Goal: Task Accomplishment & Management: Complete application form

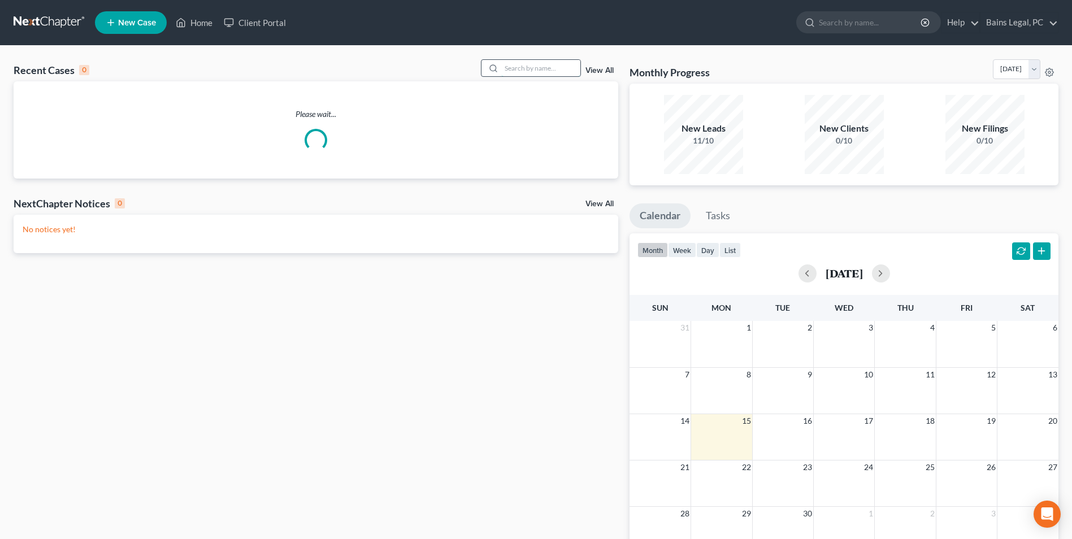
click at [534, 64] on input "search" at bounding box center [540, 68] width 79 height 16
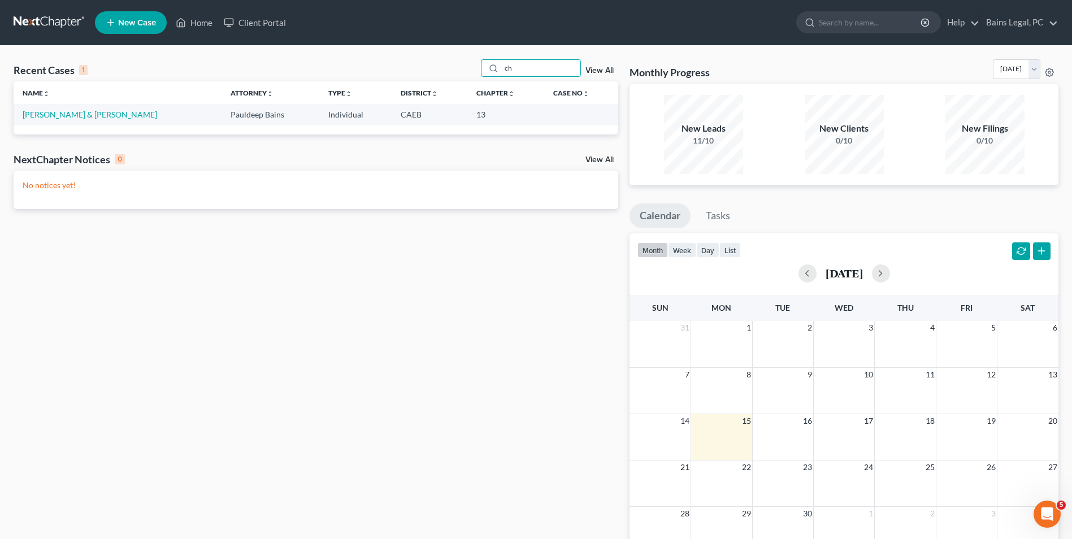
type input "c"
type input "test"
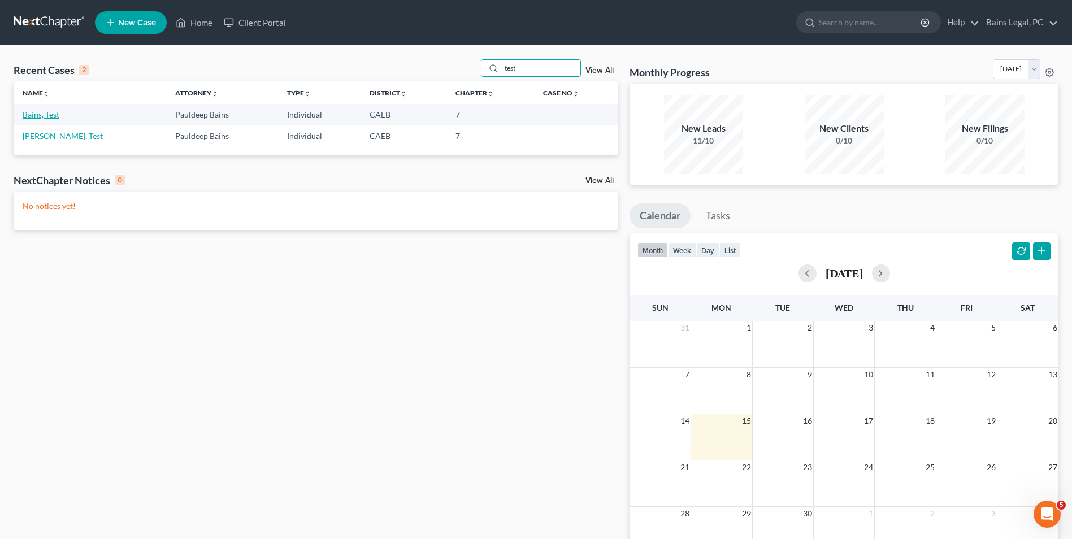
click at [36, 114] on link "Bains, Test" at bounding box center [41, 115] width 37 height 10
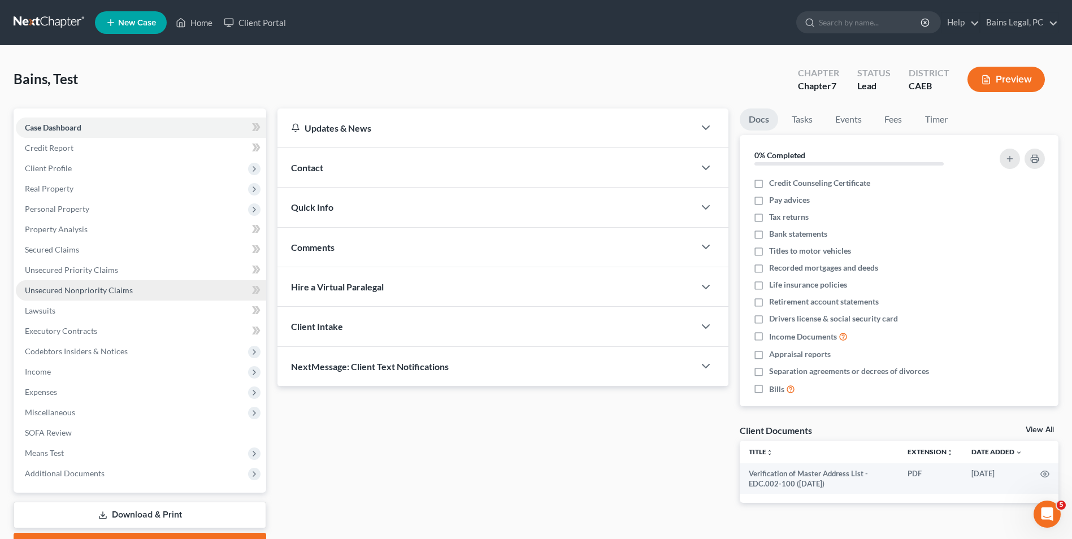
click at [95, 289] on span "Unsecured Nonpriority Claims" at bounding box center [79, 290] width 108 height 10
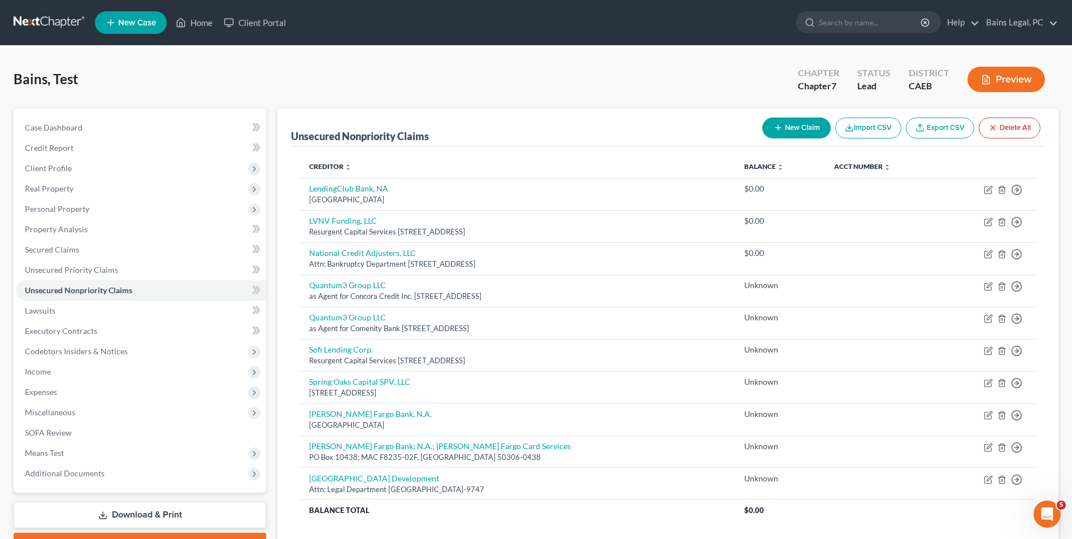
click at [800, 132] on button "New Claim" at bounding box center [796, 128] width 68 height 21
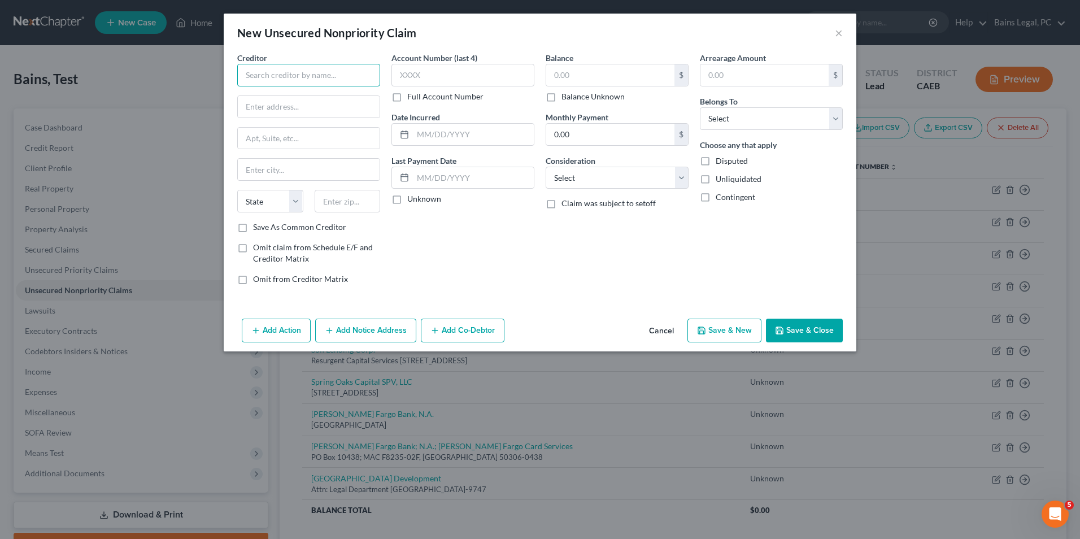
click at [348, 81] on input "text" at bounding box center [308, 75] width 143 height 23
type input "Upgrade Inc."
type input "2 N Central Ave"
type input "Floor #10"
type input "Phoenix"
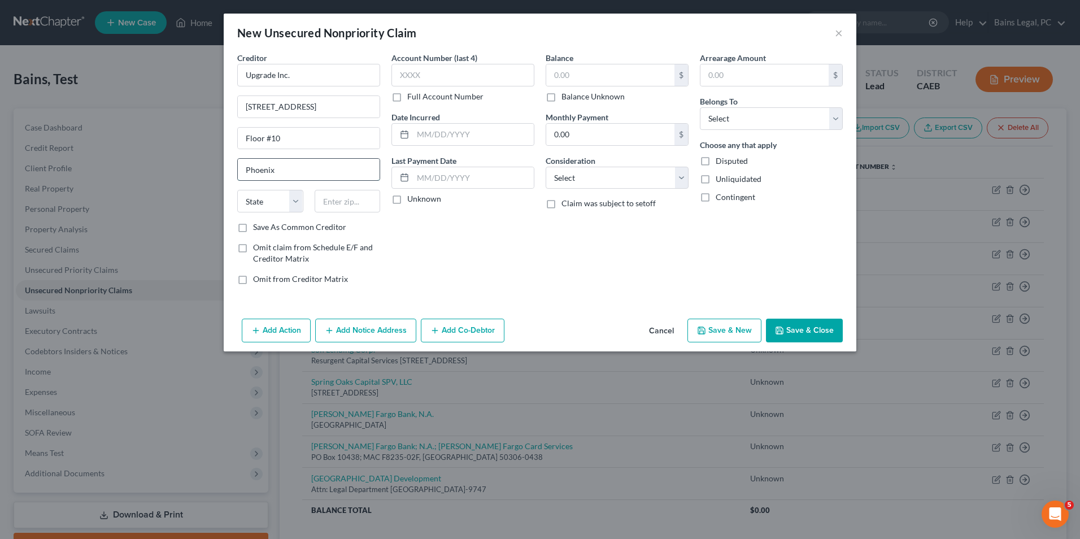
click at [295, 164] on input "Phoenix" at bounding box center [309, 169] width 142 height 21
select select "3"
type input "85004"
click at [253, 229] on label "Save As Common Creditor" at bounding box center [299, 226] width 93 height 11
click at [258, 229] on input "Save As Common Creditor" at bounding box center [261, 224] width 7 height 7
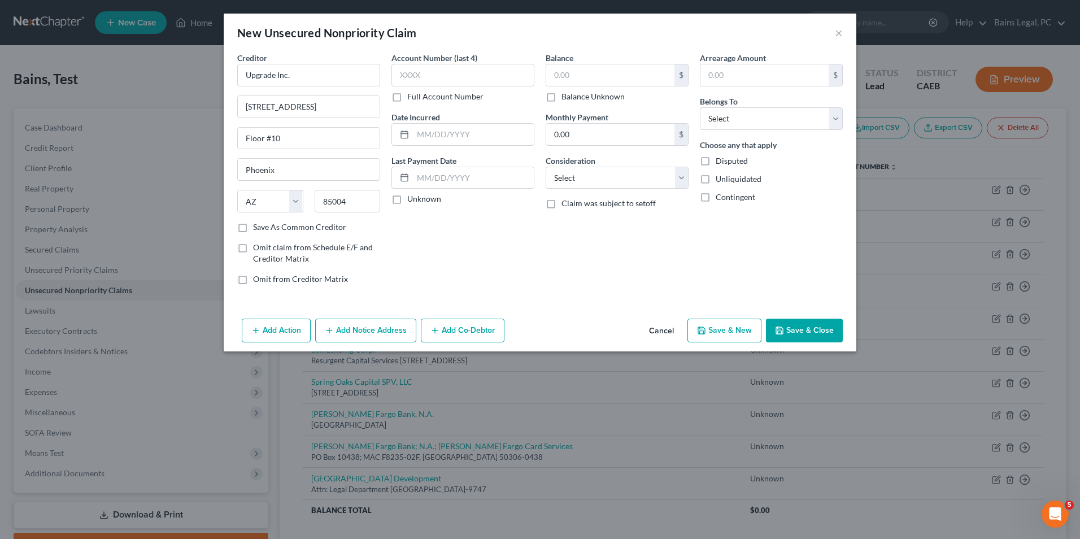
checkbox input "true"
click at [562, 97] on label "Balance Unknown" at bounding box center [593, 96] width 63 height 11
click at [566, 97] on input "Balance Unknown" at bounding box center [569, 94] width 7 height 7
checkbox input "true"
type input "0.00"
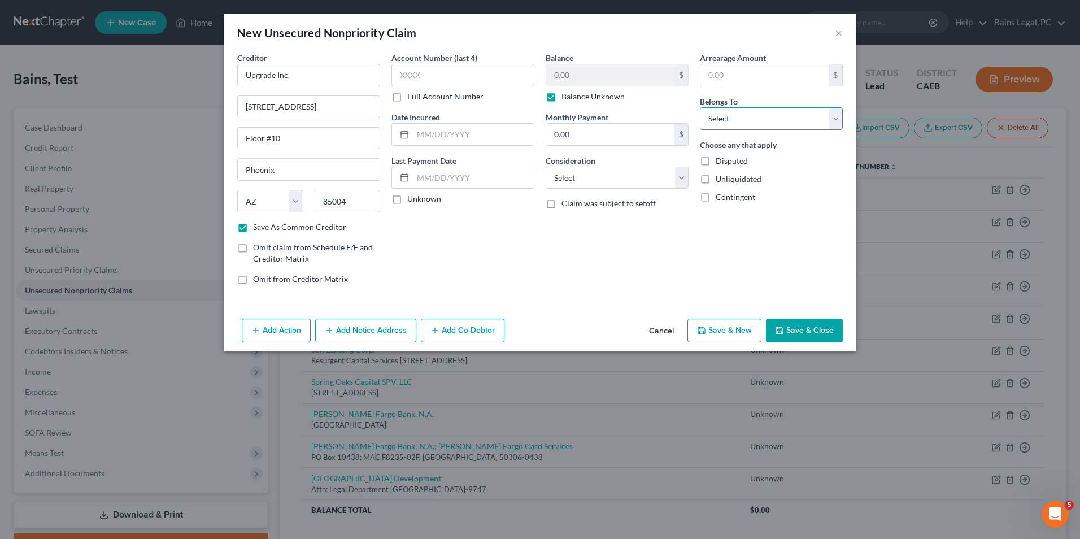
click at [749, 118] on select "Select Debtor 1 Only Debtor 2 Only Debtor 1 And Debtor 2 Only At Least One Of T…" at bounding box center [771, 118] width 143 height 23
select select "0"
click at [700, 107] on select "Select Debtor 1 Only Debtor 2 Only Debtor 1 And Debtor 2 Only At Least One Of T…" at bounding box center [771, 118] width 143 height 23
click at [809, 332] on button "Save & Close" at bounding box center [804, 331] width 77 height 24
checkbox input "false"
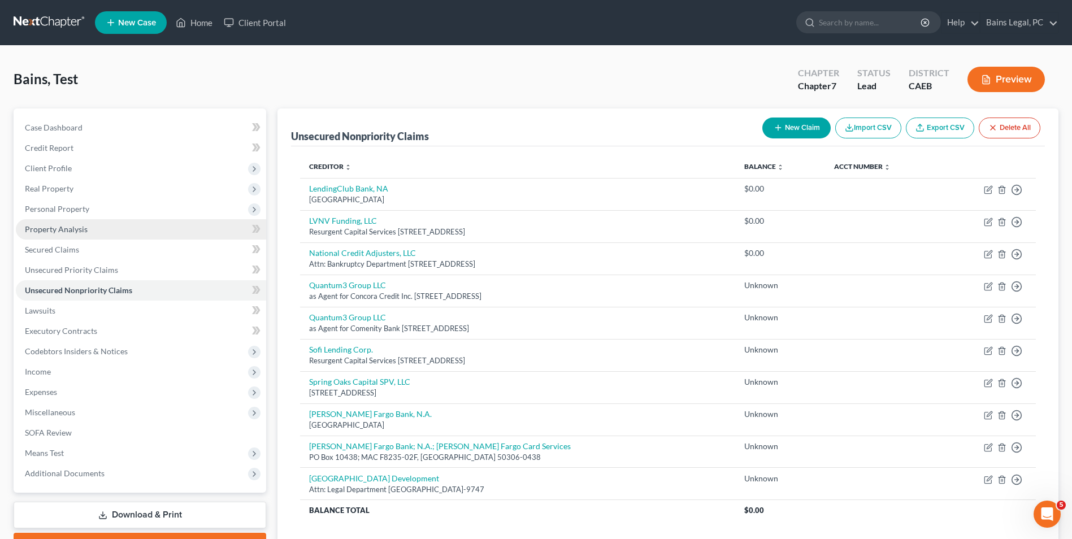
click at [106, 238] on link "Property Analysis" at bounding box center [141, 229] width 250 height 20
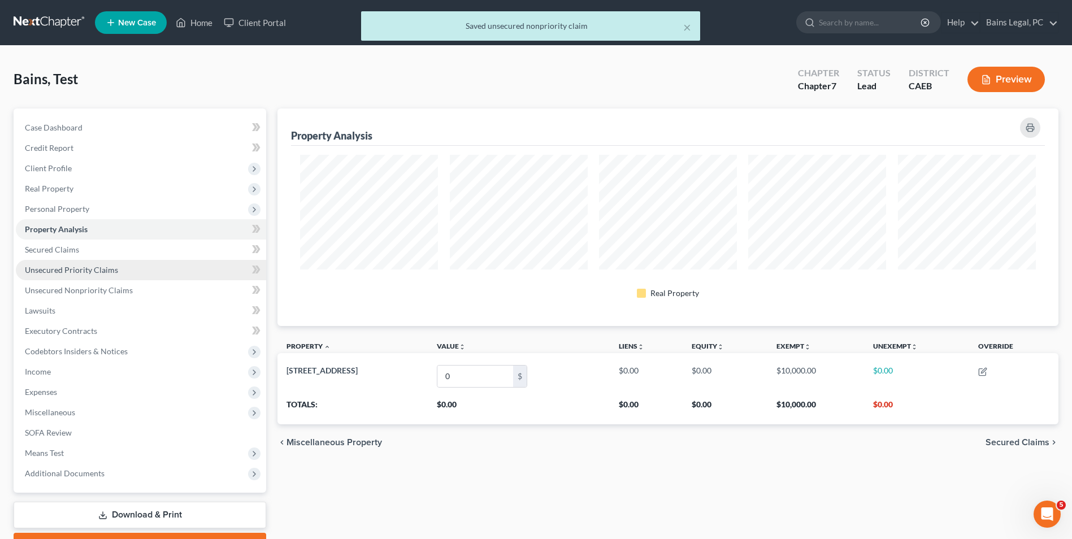
scroll to position [218, 781]
click at [105, 267] on span "Unsecured Priority Claims" at bounding box center [71, 270] width 93 height 10
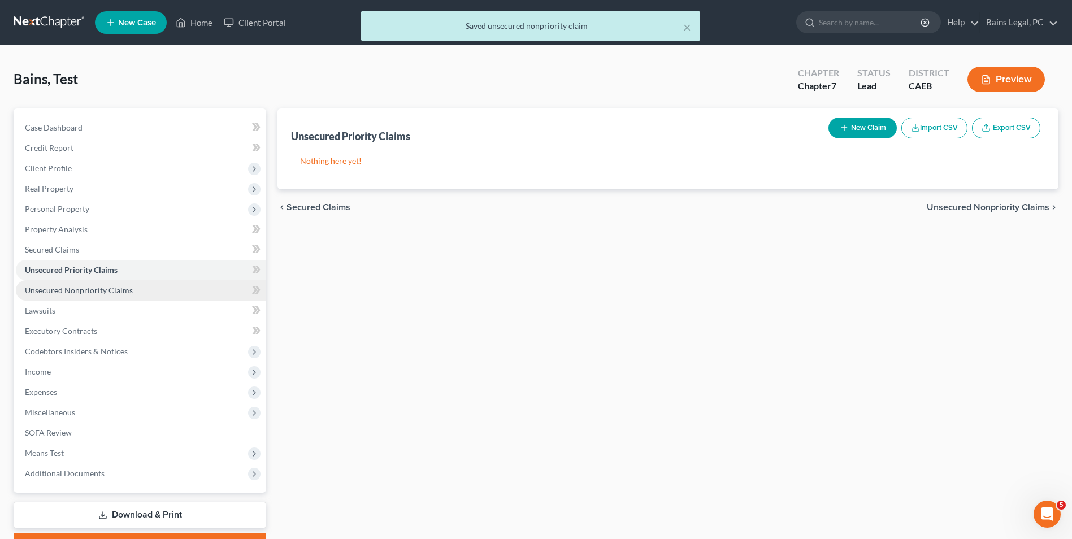
click at [107, 282] on link "Unsecured Nonpriority Claims" at bounding box center [141, 290] width 250 height 20
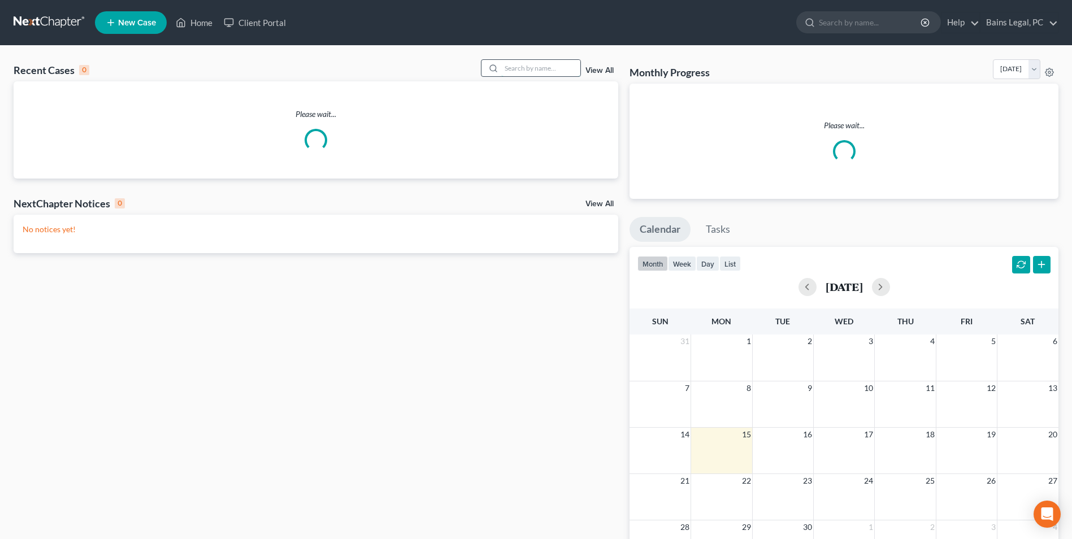
click at [525, 67] on input "search" at bounding box center [540, 68] width 79 height 16
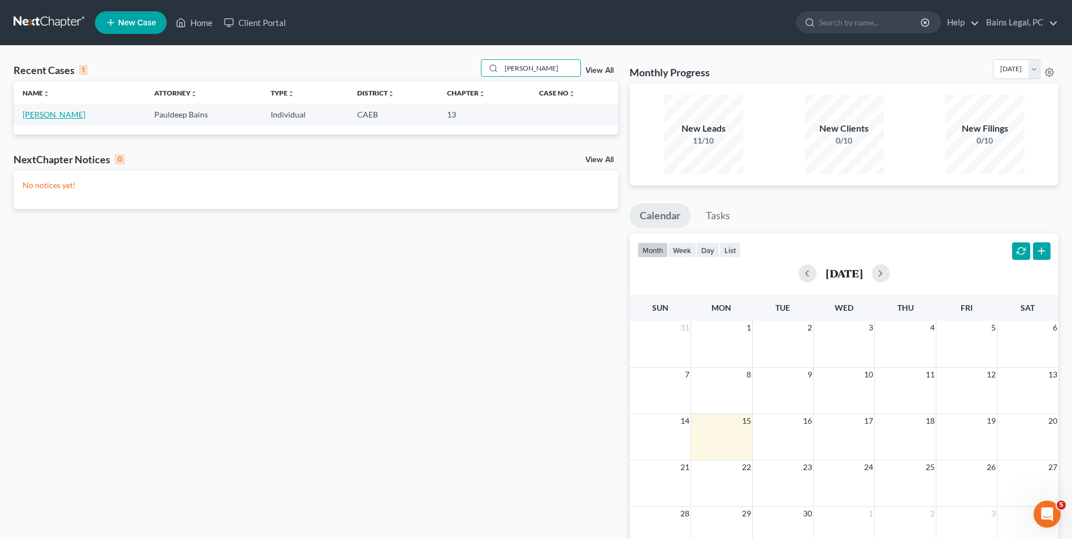
type input "[PERSON_NAME]"
click at [44, 111] on link "[PERSON_NAME]" at bounding box center [54, 115] width 63 height 10
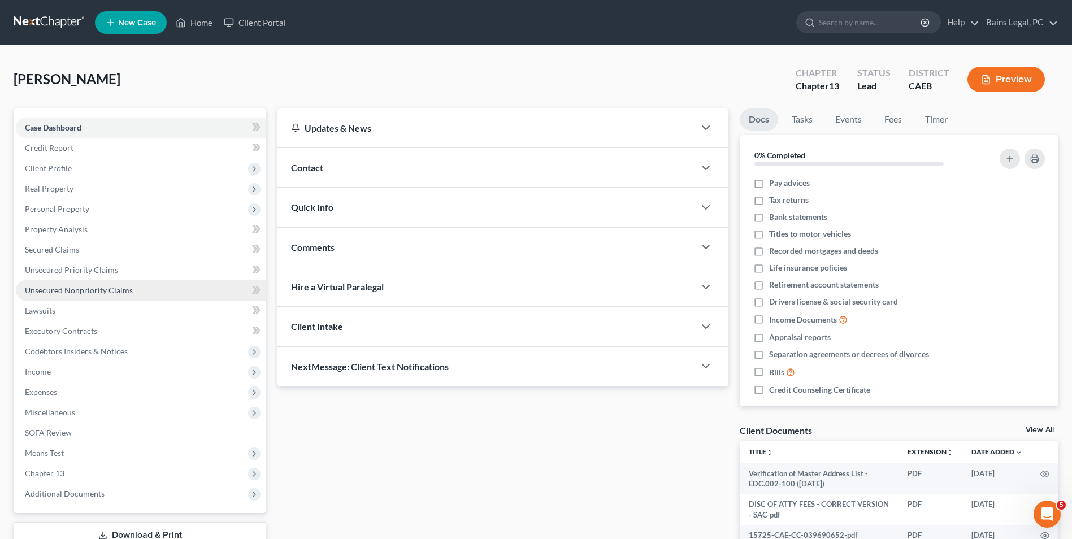
click at [94, 289] on span "Unsecured Nonpriority Claims" at bounding box center [79, 290] width 108 height 10
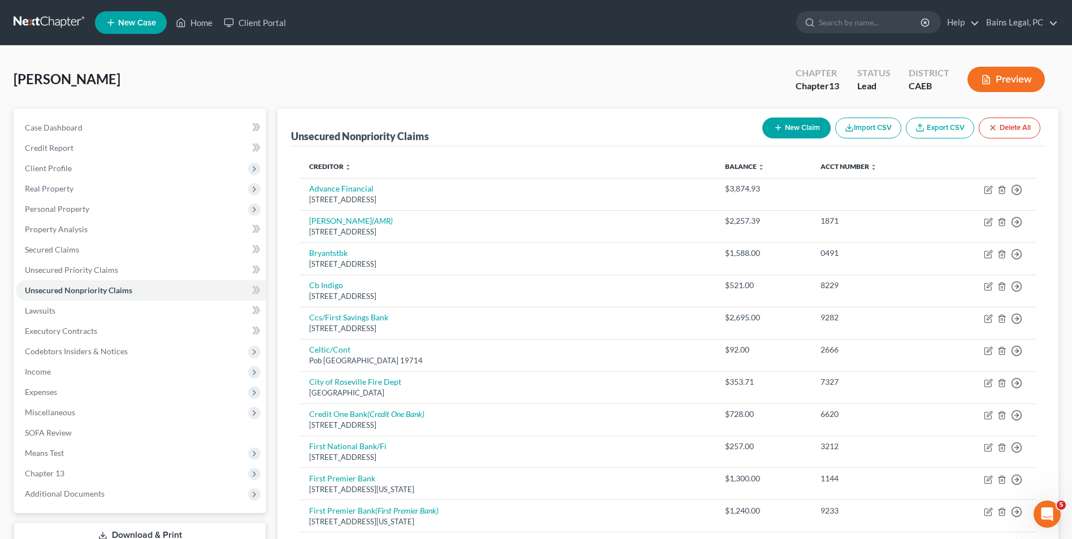
click at [340, 79] on div "[PERSON_NAME] Upgraded Chapter Chapter 13 Status Lead District CAEB Preview" at bounding box center [536, 83] width 1045 height 49
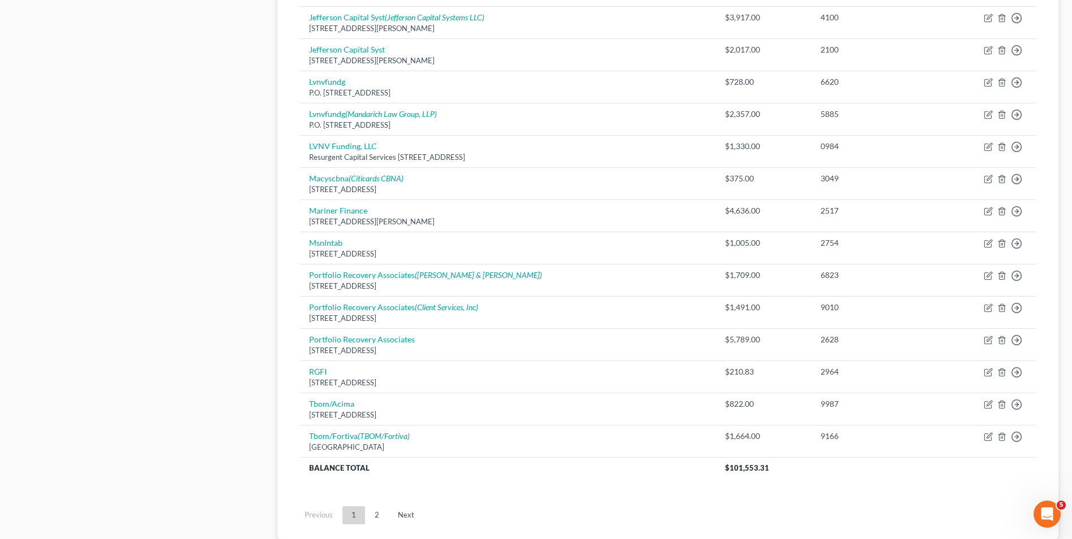
scroll to position [701, 0]
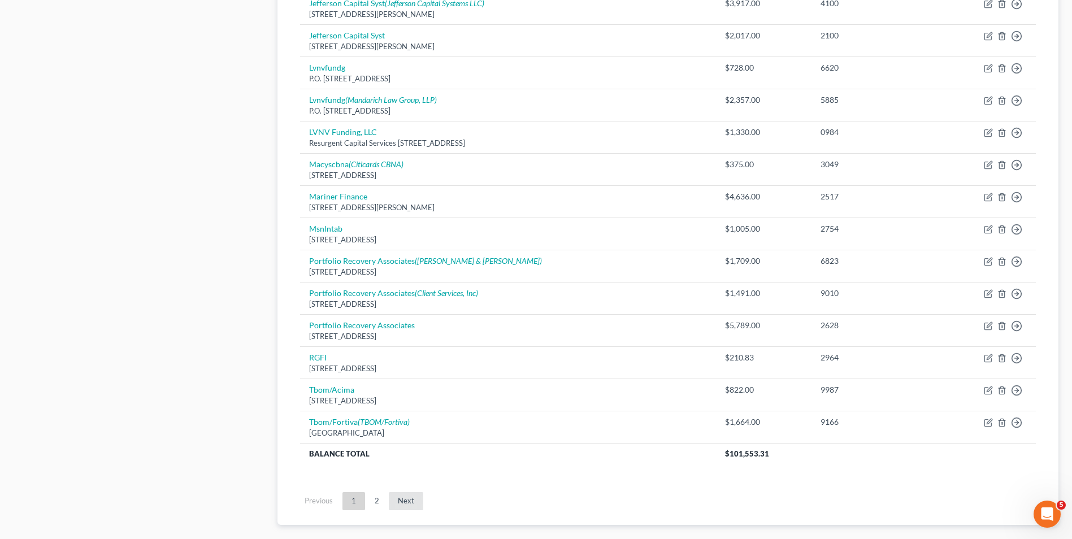
click at [403, 495] on link "Next" at bounding box center [406, 501] width 34 height 18
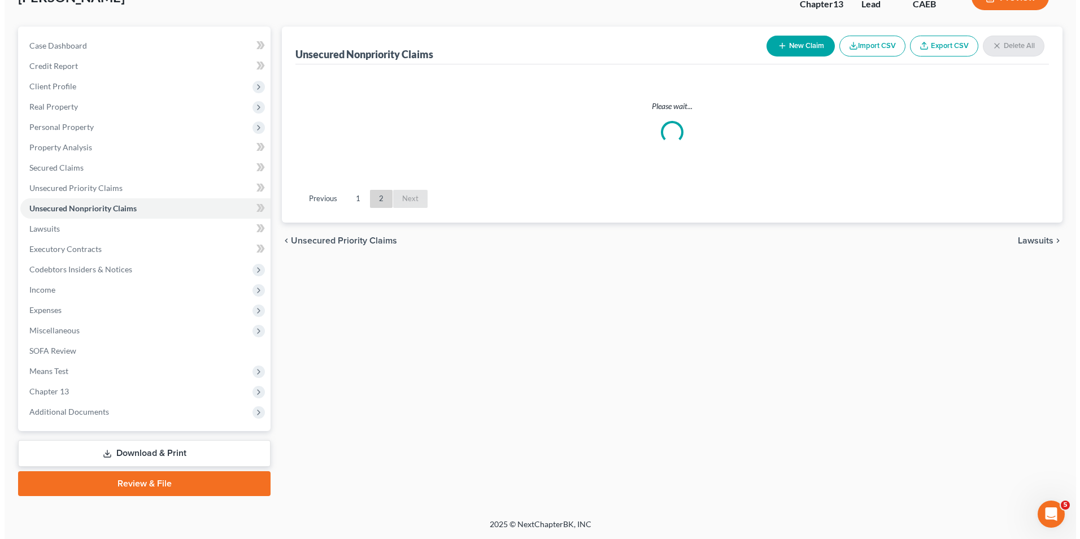
scroll to position [82, 0]
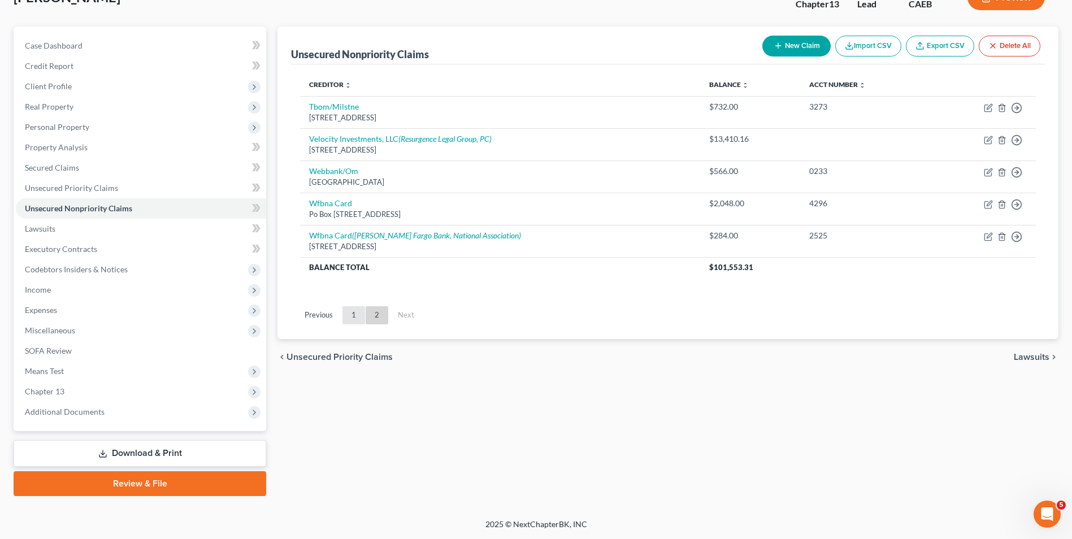
click at [354, 315] on link "1" at bounding box center [353, 315] width 23 height 18
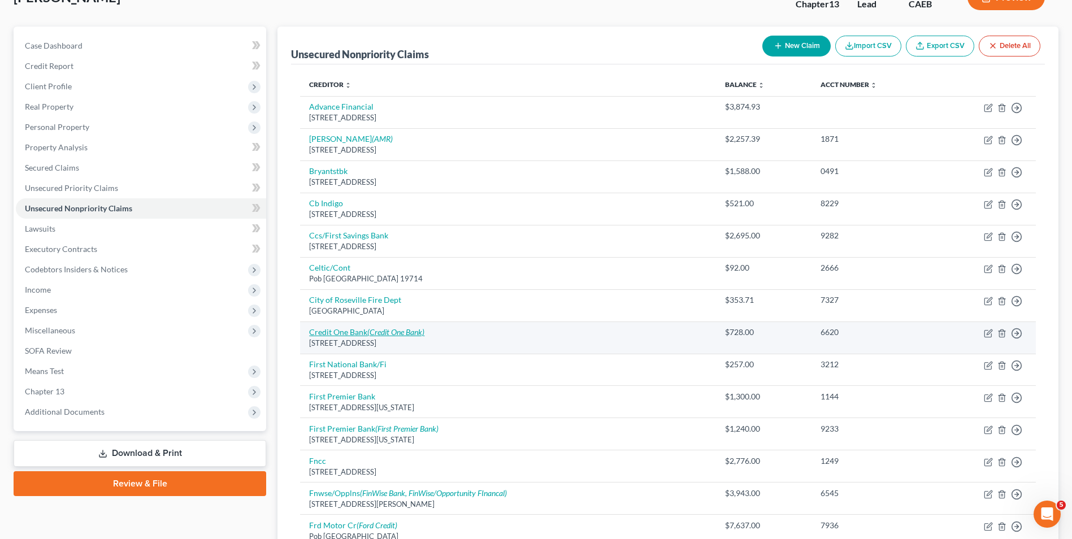
click at [357, 329] on link "Credit One Bank (Credit One Bank)" at bounding box center [366, 332] width 115 height 10
select select "31"
select select "1"
select select "0"
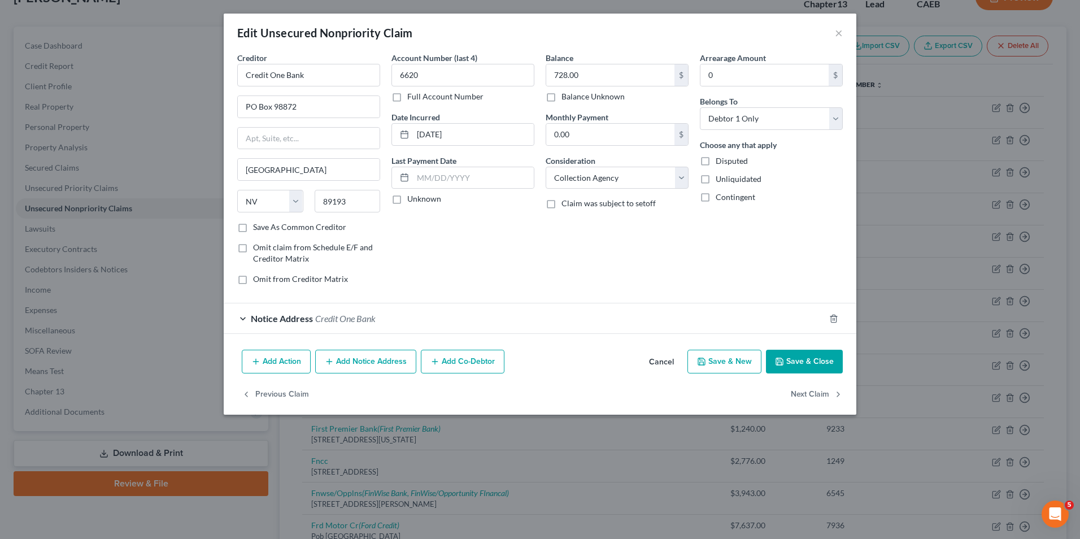
click at [359, 362] on button "Add Notice Address" at bounding box center [365, 362] width 101 height 24
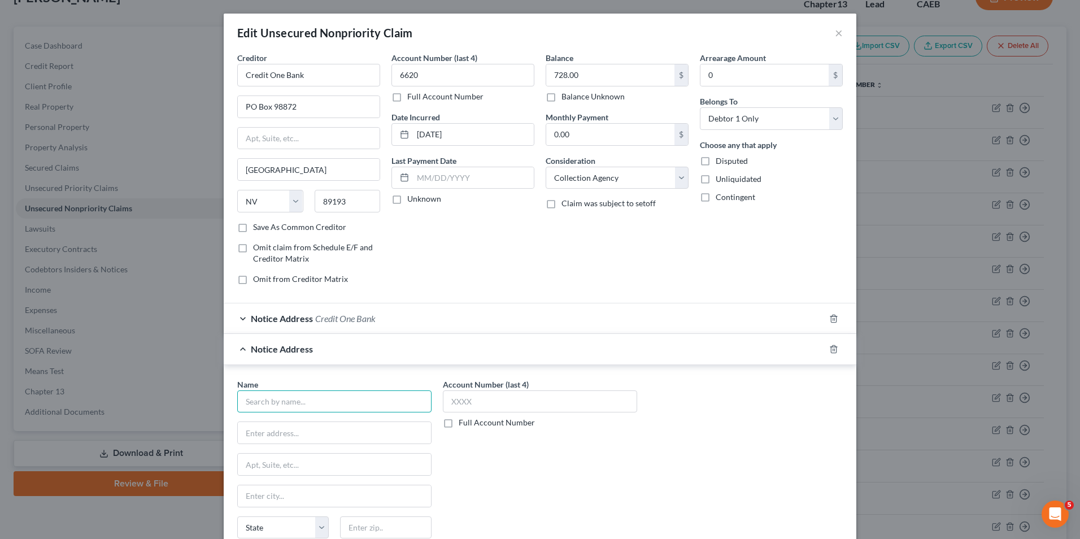
click at [336, 393] on input "text" at bounding box center [334, 401] width 194 height 23
type input "Valentine & Kebartas LLC"
type input "PO Box 325"
type input "[PERSON_NAME]"
select select "22"
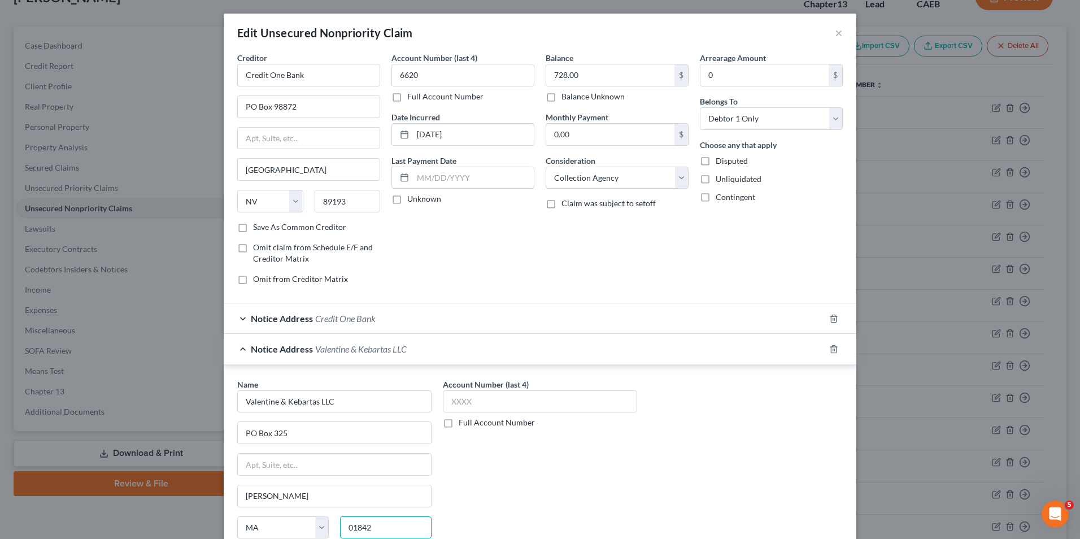
type input "01842"
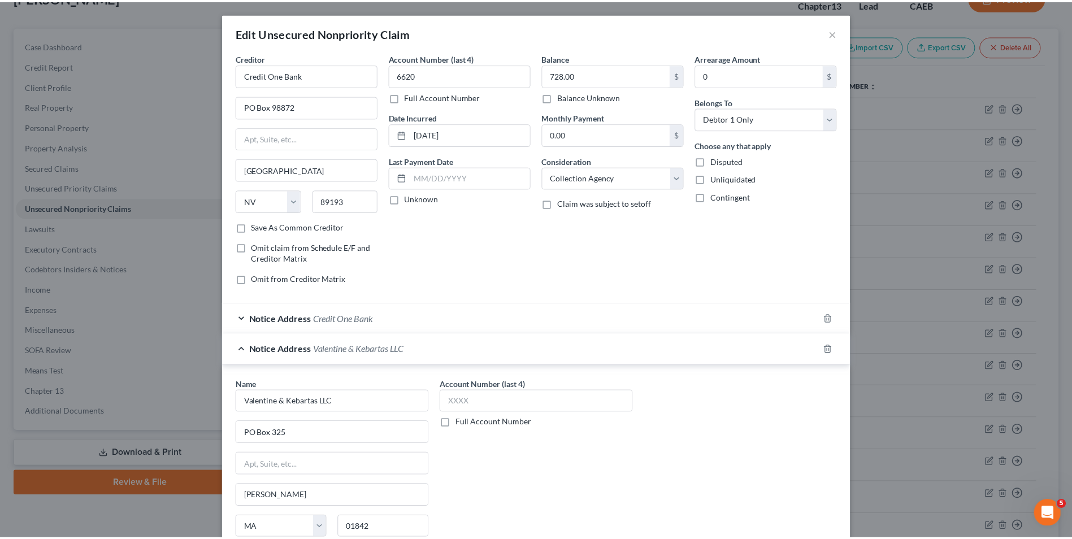
scroll to position [133, 0]
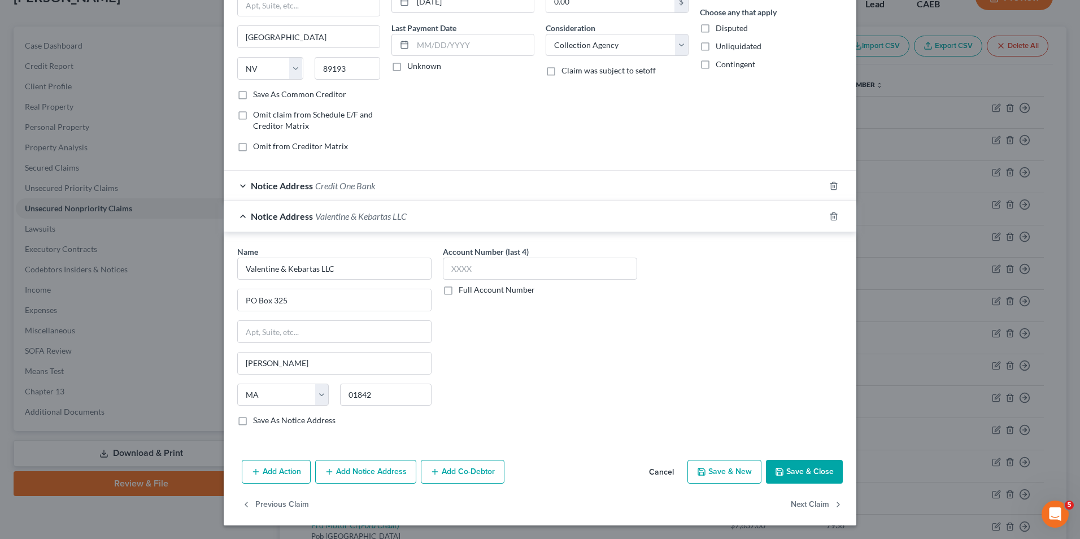
click at [775, 477] on button "Save & Close" at bounding box center [804, 472] width 77 height 24
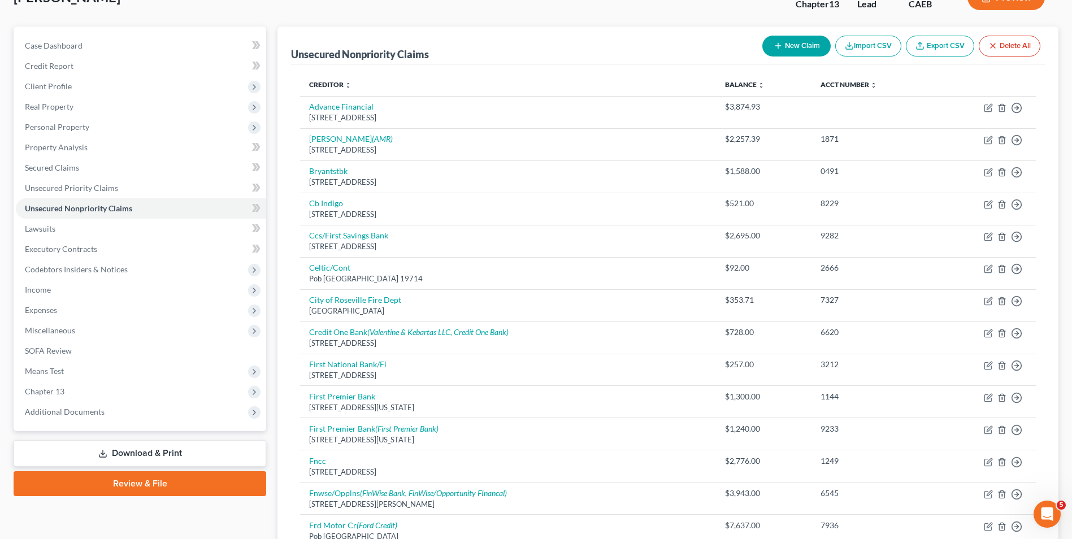
scroll to position [746, 0]
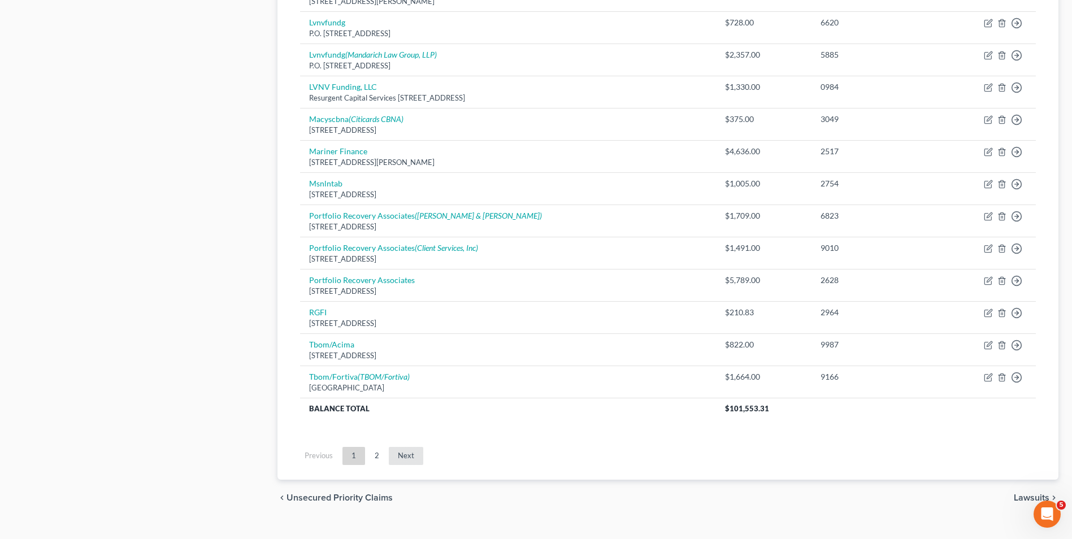
click at [404, 453] on link "Next" at bounding box center [406, 456] width 34 height 18
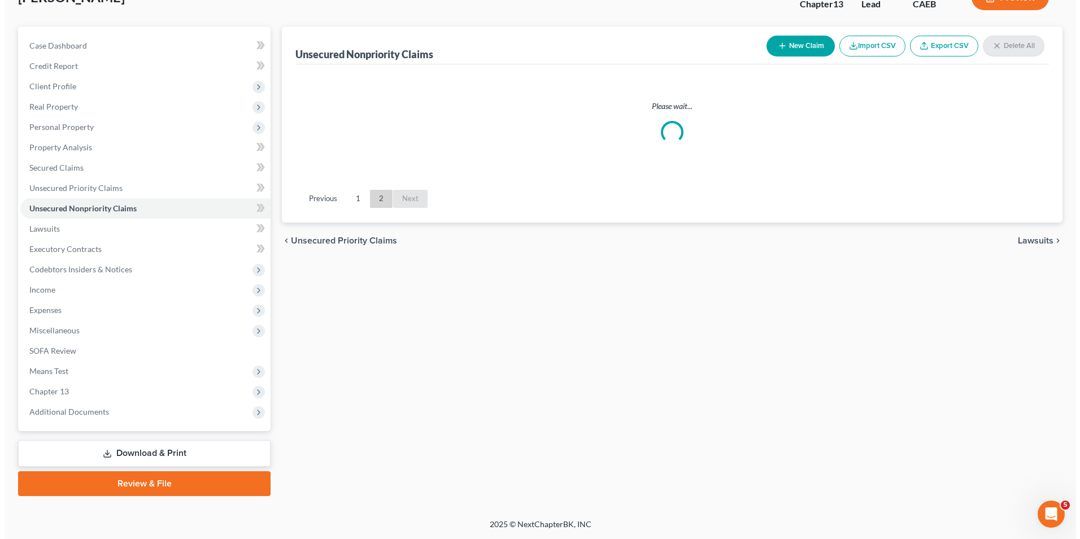
scroll to position [82, 0]
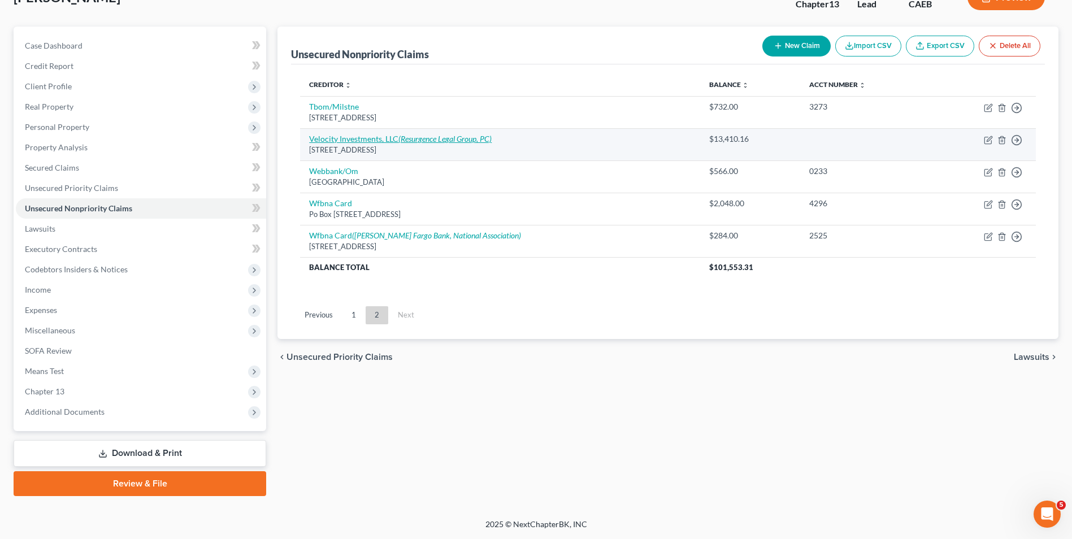
click at [362, 141] on link "Velocity Investments, LLC (Resurgence Legal Group, PC)" at bounding box center [400, 139] width 182 height 10
select select "33"
select select "0"
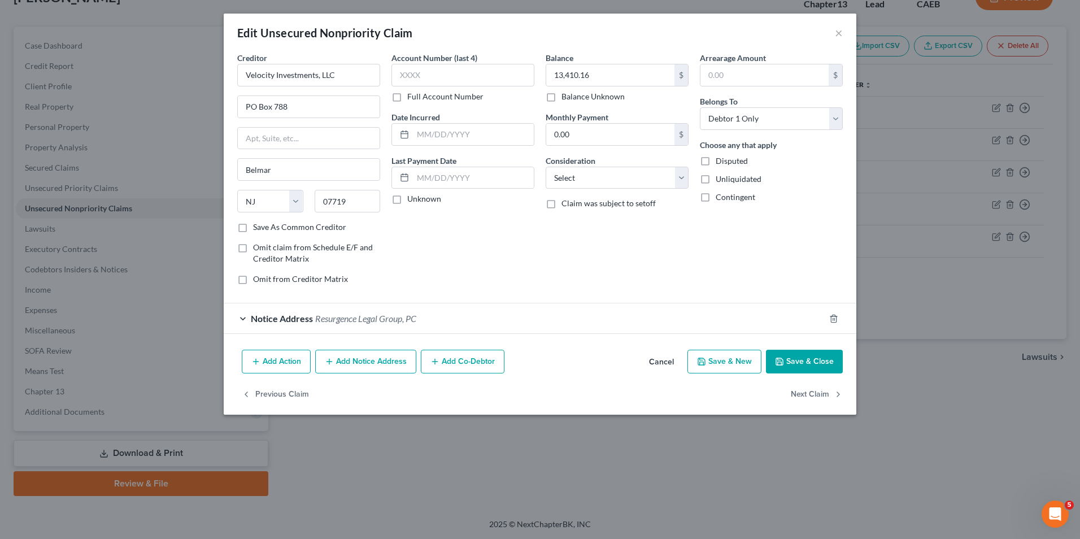
click at [369, 360] on button "Add Notice Address" at bounding box center [365, 362] width 101 height 24
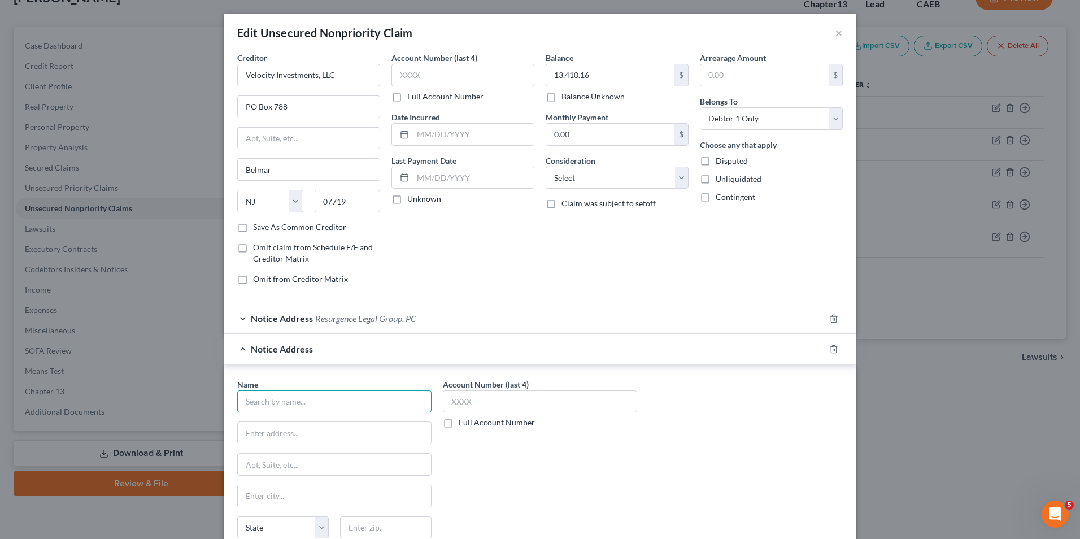
click at [358, 401] on input "text" at bounding box center [334, 401] width 194 height 23
type input "[PERSON_NAME] & [PERSON_NAME]"
type input "P"
type input "4"
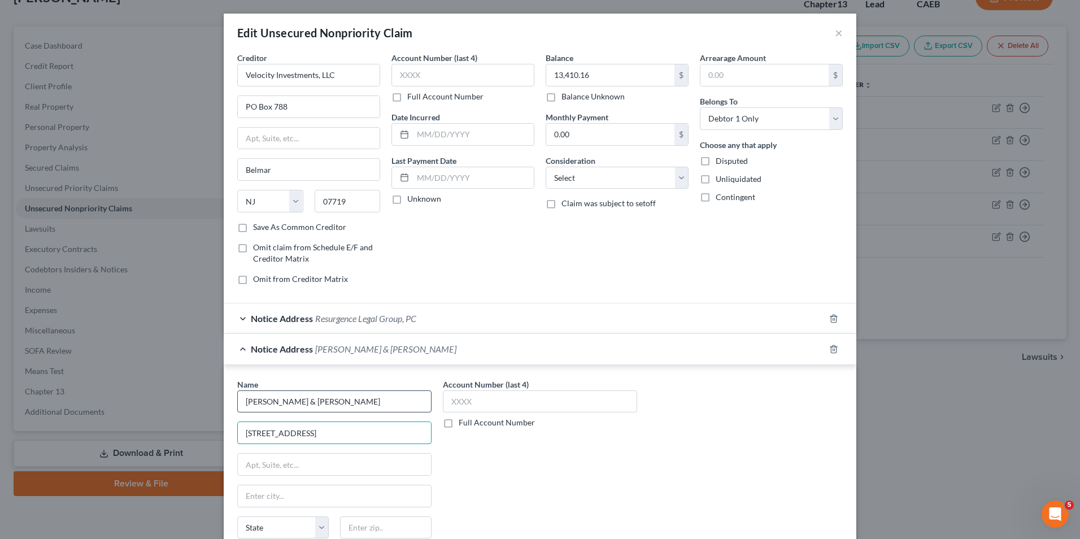
type input "[STREET_ADDRESS]"
type input "Suite 1506"
type input "[GEOGRAPHIC_DATA]"
select select "33"
type input "07102"
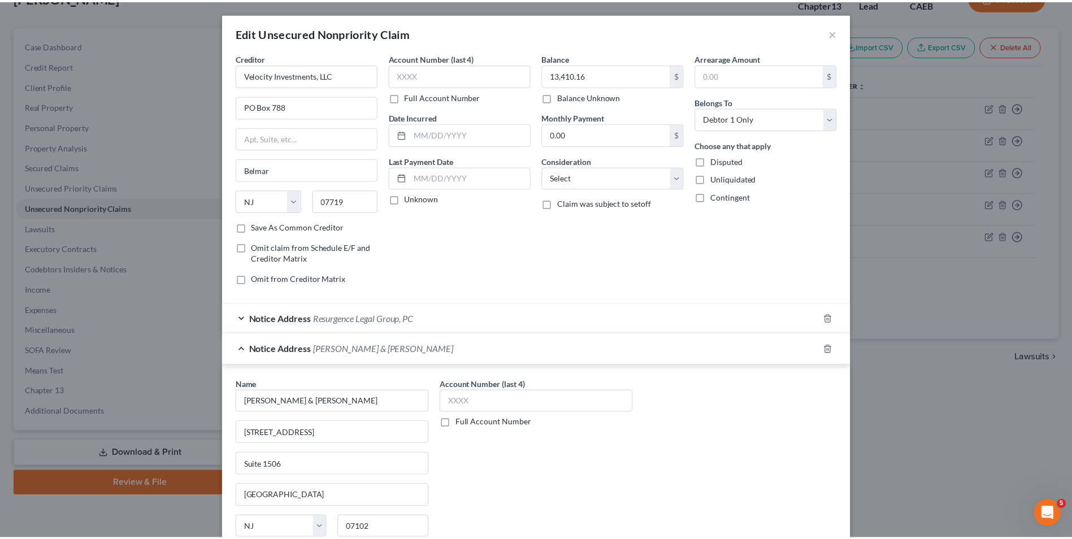
scroll to position [133, 0]
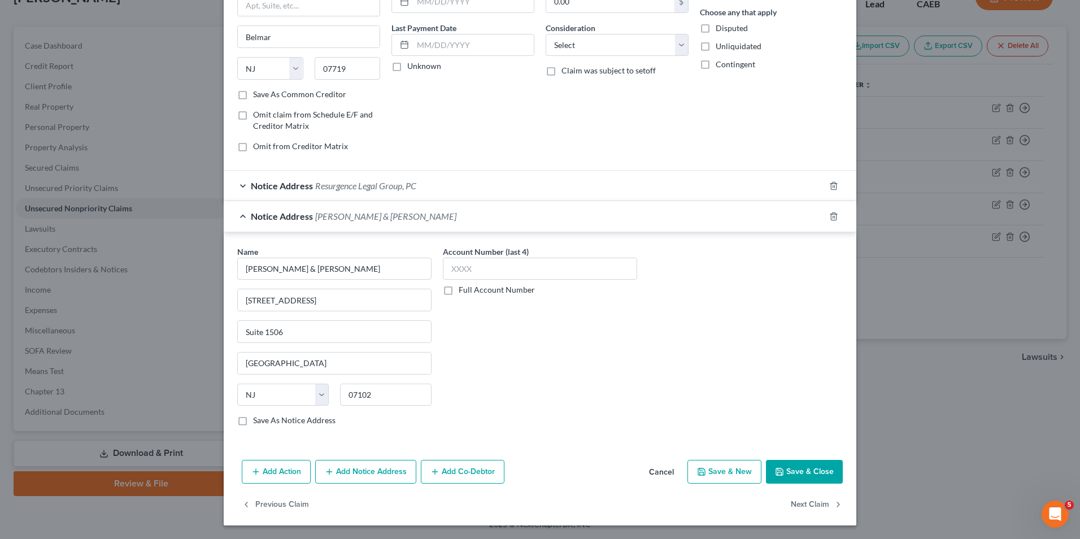
click at [777, 473] on icon "button" at bounding box center [779, 471] width 9 height 9
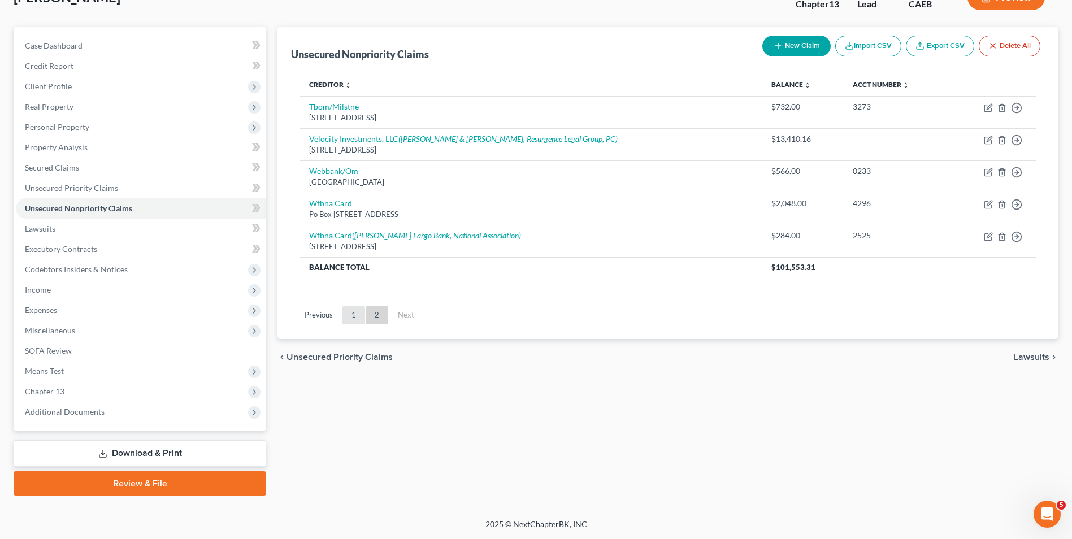
click at [355, 311] on link "1" at bounding box center [353, 315] width 23 height 18
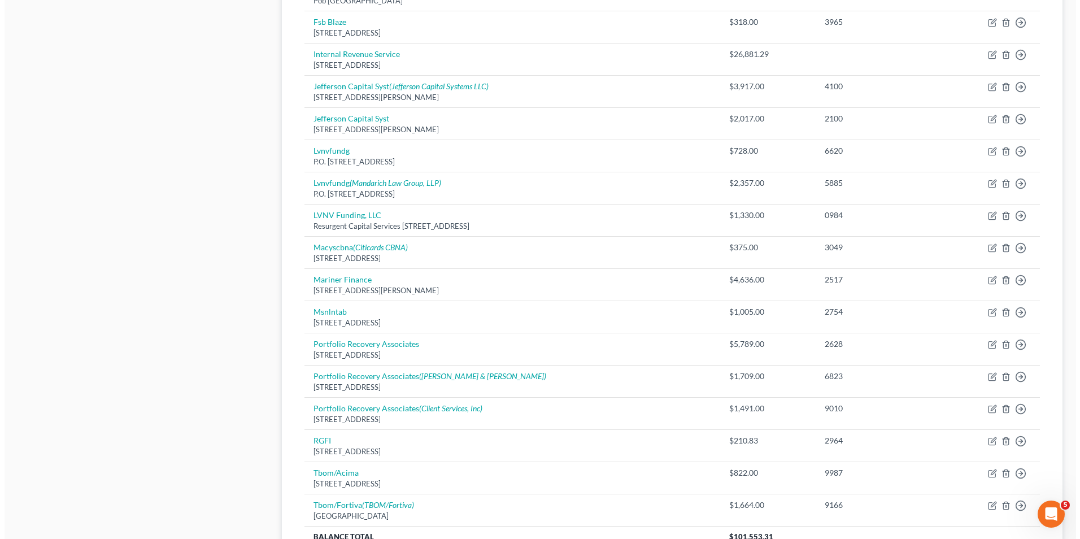
scroll to position [662, 0]
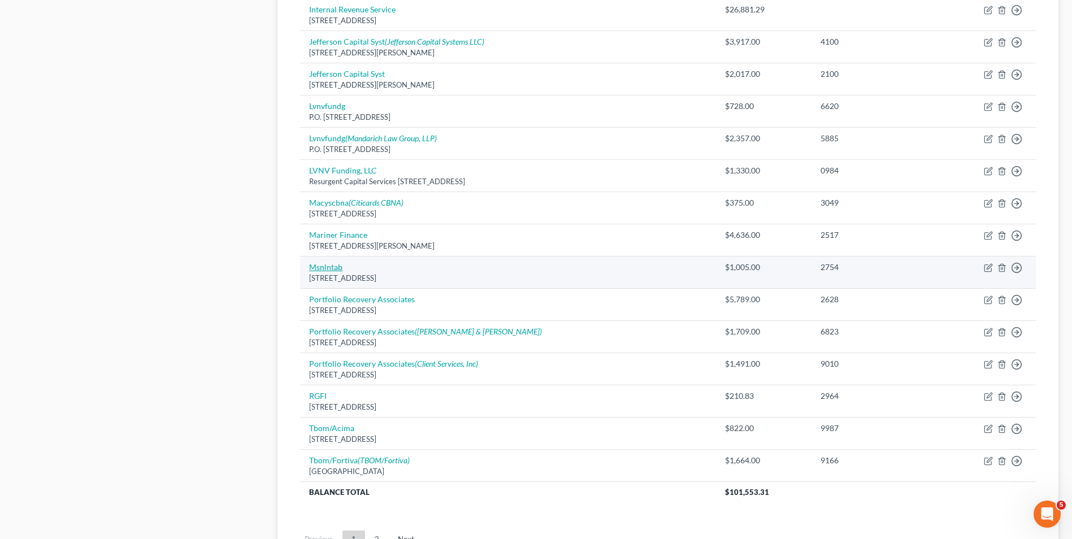
click at [331, 265] on link "Msnlntab" at bounding box center [325, 267] width 33 height 10
select select "4"
select select "1"
select select "0"
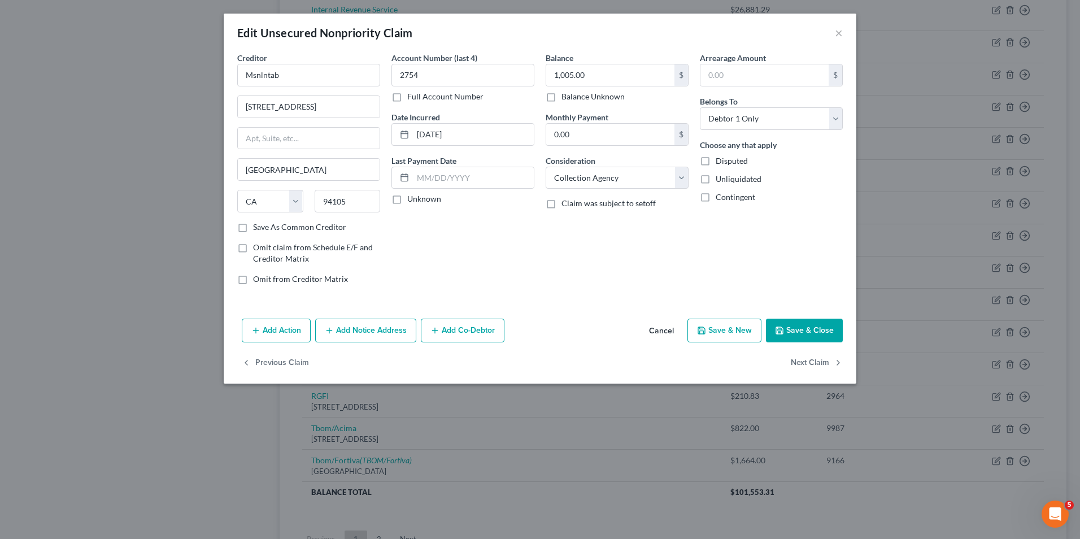
click at [370, 328] on button "Add Notice Address" at bounding box center [365, 331] width 101 height 24
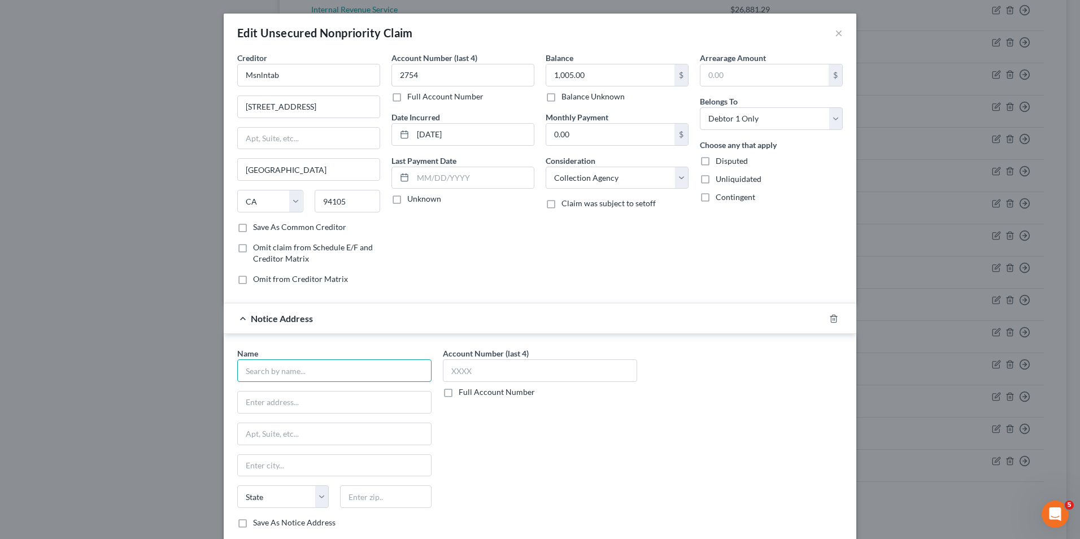
click at [346, 368] on input "text" at bounding box center [334, 370] width 194 height 23
type input "Mission Lane LLC"
type input "PO Box 105286"
type input "[GEOGRAPHIC_DATA]"
select select "10"
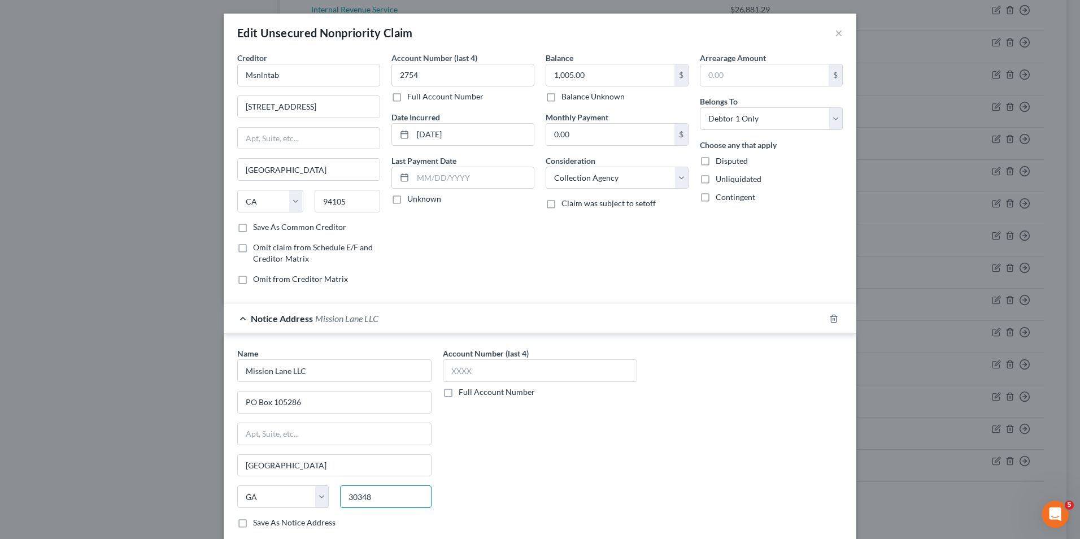
type input "30348"
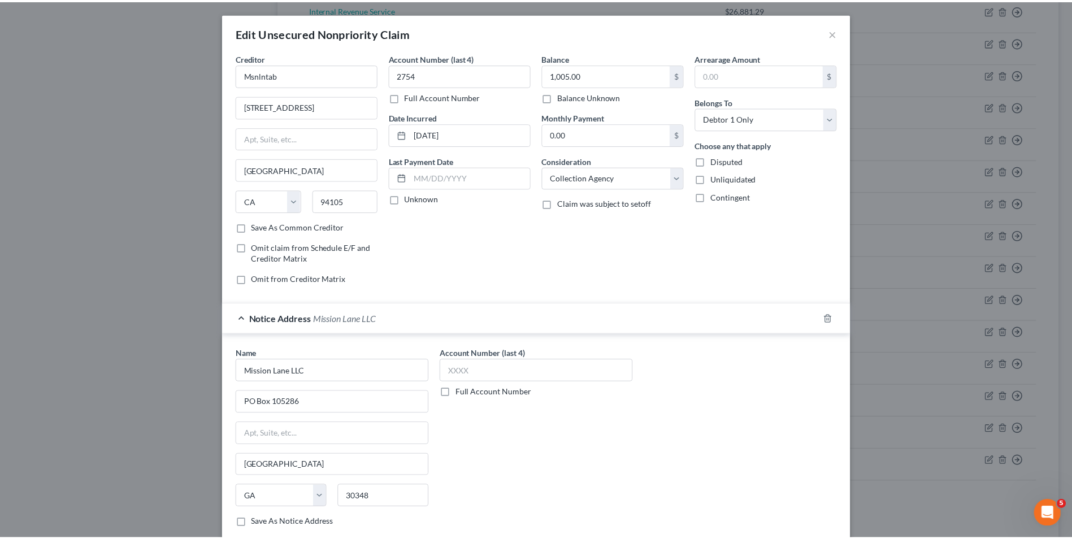
scroll to position [102, 0]
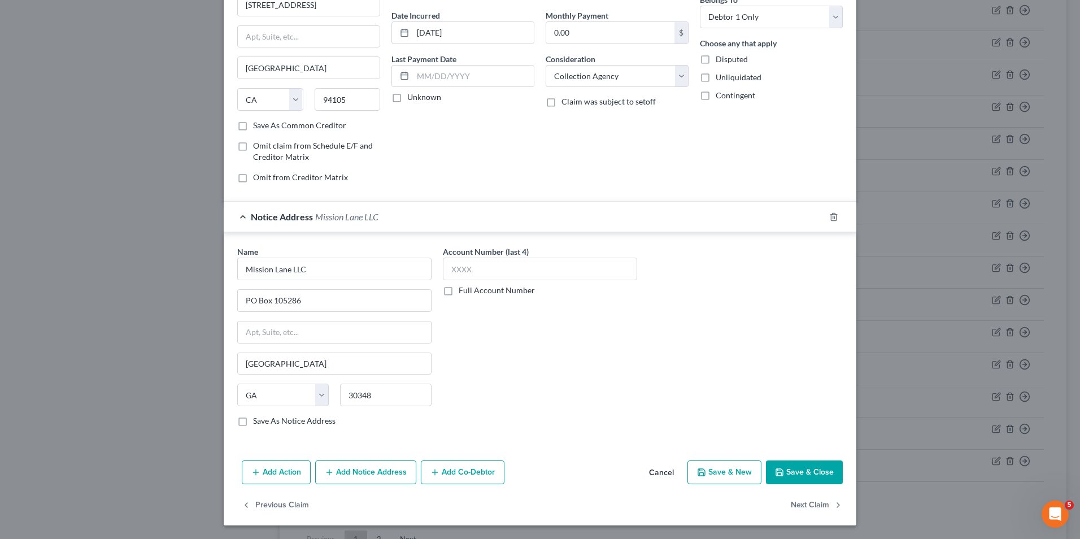
click at [788, 472] on button "Save & Close" at bounding box center [804, 472] width 77 height 24
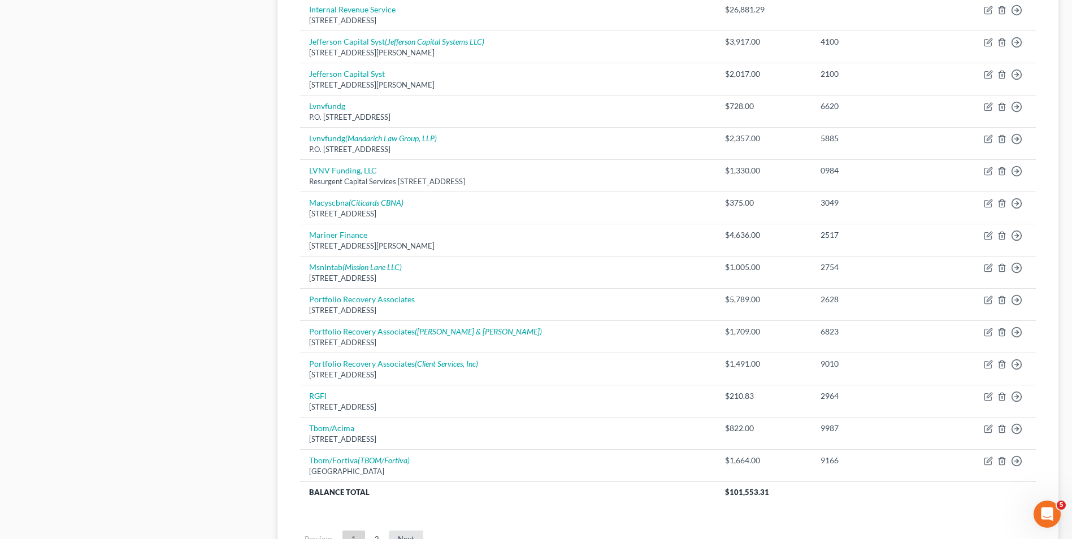
click at [412, 536] on link "Next" at bounding box center [406, 540] width 34 height 18
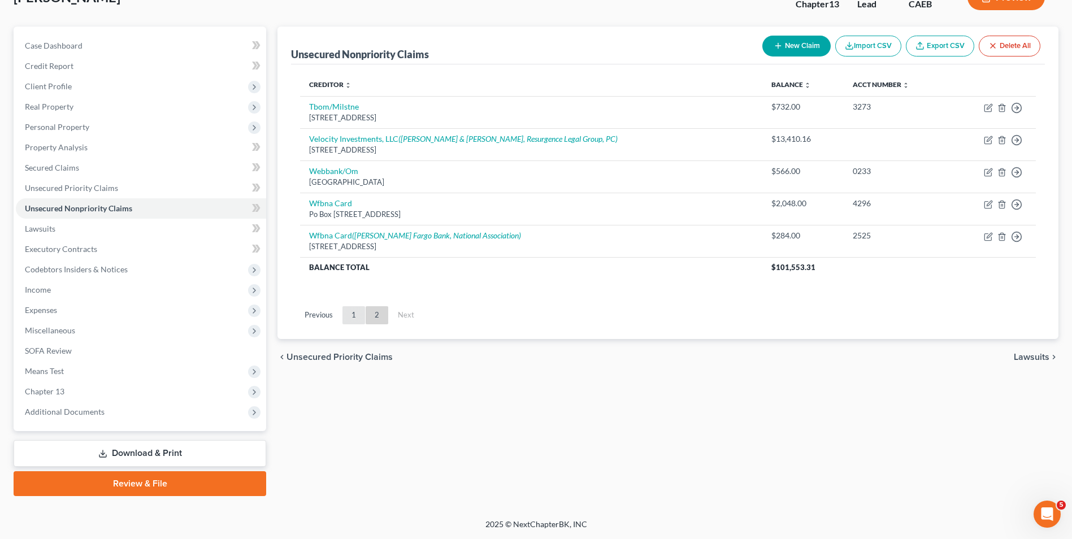
click at [357, 312] on link "1" at bounding box center [353, 315] width 23 height 18
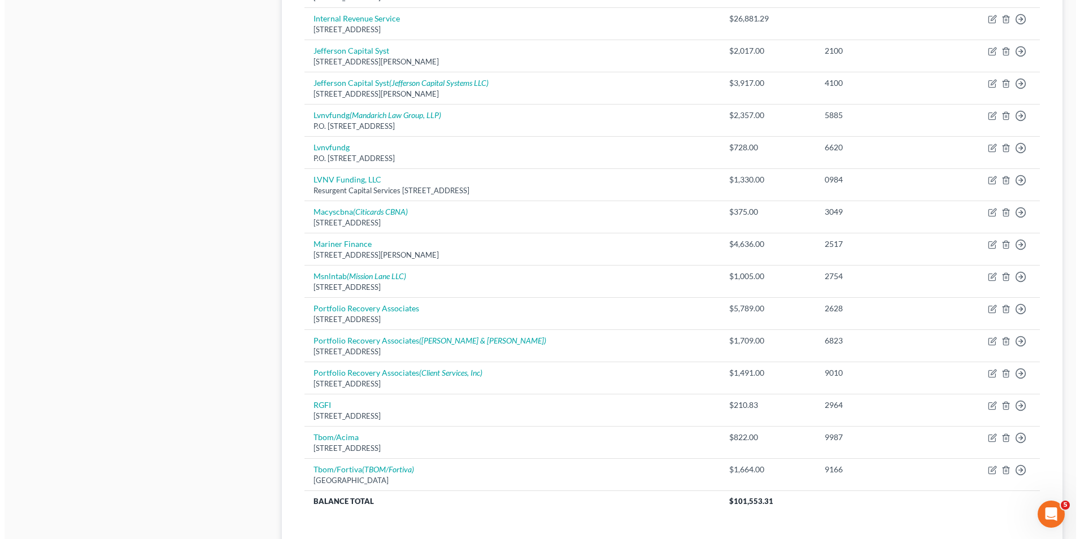
scroll to position [1, 0]
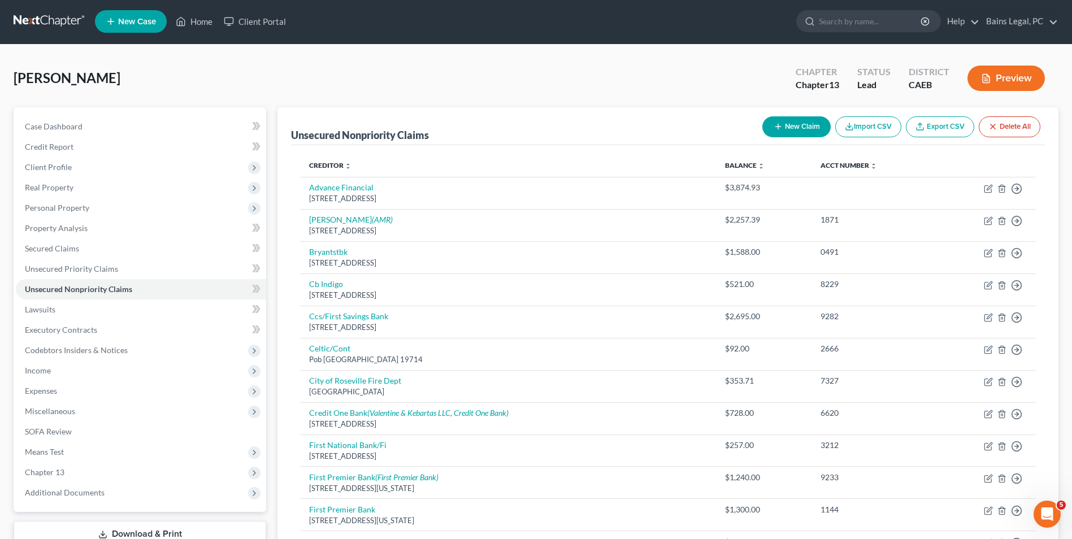
click at [771, 121] on button "New Claim" at bounding box center [796, 126] width 68 height 21
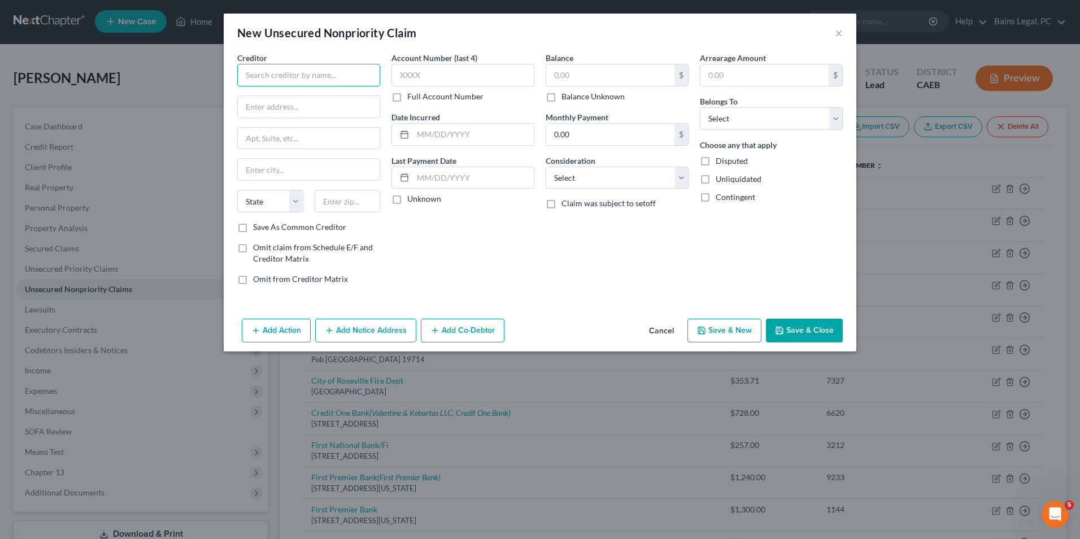
click at [314, 72] on input "text" at bounding box center [308, 75] width 143 height 23
click at [309, 101] on div "Monarch Recovery Management, Inc" at bounding box center [310, 94] width 128 height 11
type input "Monarch Recovery Management, Inc"
type input "PO Box 966"
type input "Bensalem"
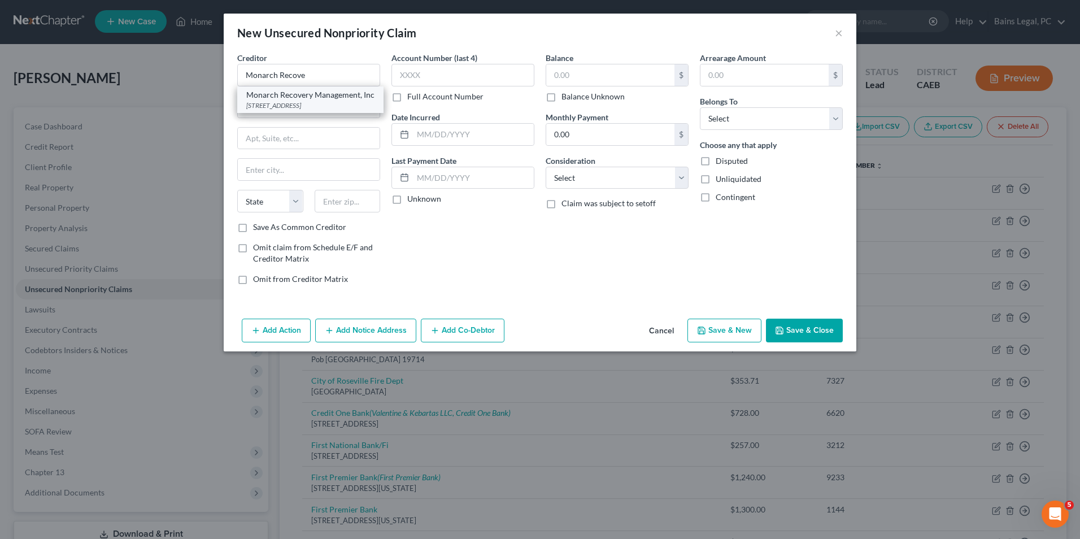
select select "39"
type input "19020"
drag, startPoint x: 312, startPoint y: 109, endPoint x: 146, endPoint y: 98, distance: 167.1
click at [146, 98] on div "New Unsecured Nonpriority Claim × Creditor * Monarch Recovery Management, Inc P…" at bounding box center [540, 269] width 1080 height 539
type input "[STREET_ADDRESS][PERSON_NAME]"
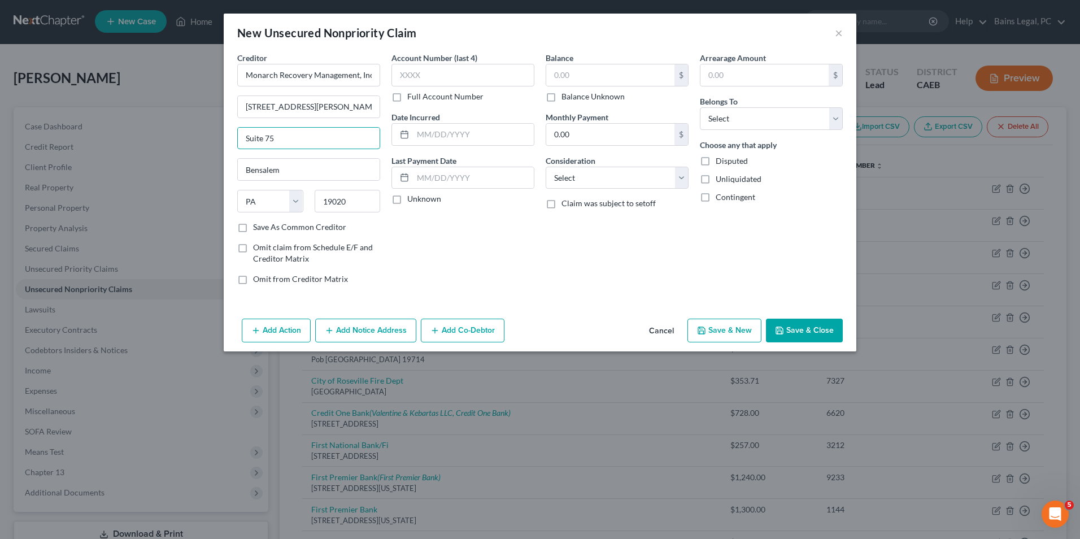
type input "Suite 75"
click at [592, 73] on input "text" at bounding box center [610, 74] width 128 height 21
type input "3,917.73"
click at [737, 121] on select "Select Debtor 1 Only Debtor 2 Only Debtor 1 And Debtor 2 Only At Least One Of T…" at bounding box center [771, 118] width 143 height 23
select select "0"
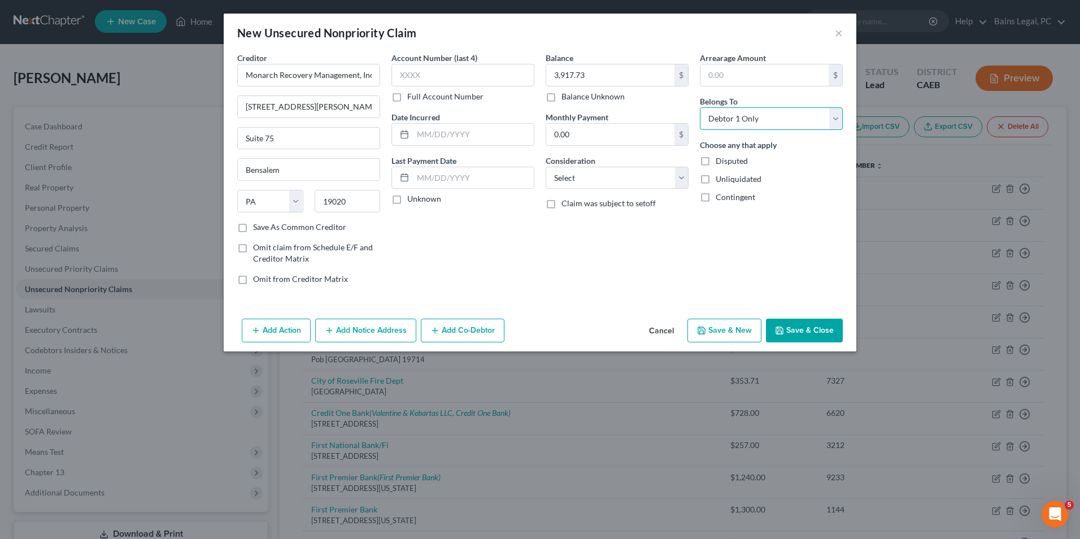
click at [700, 107] on select "Select Debtor 1 Only Debtor 2 Only Debtor 1 And Debtor 2 Only At Least One Of T…" at bounding box center [771, 118] width 143 height 23
click at [373, 341] on button "Add Notice Address" at bounding box center [365, 331] width 101 height 24
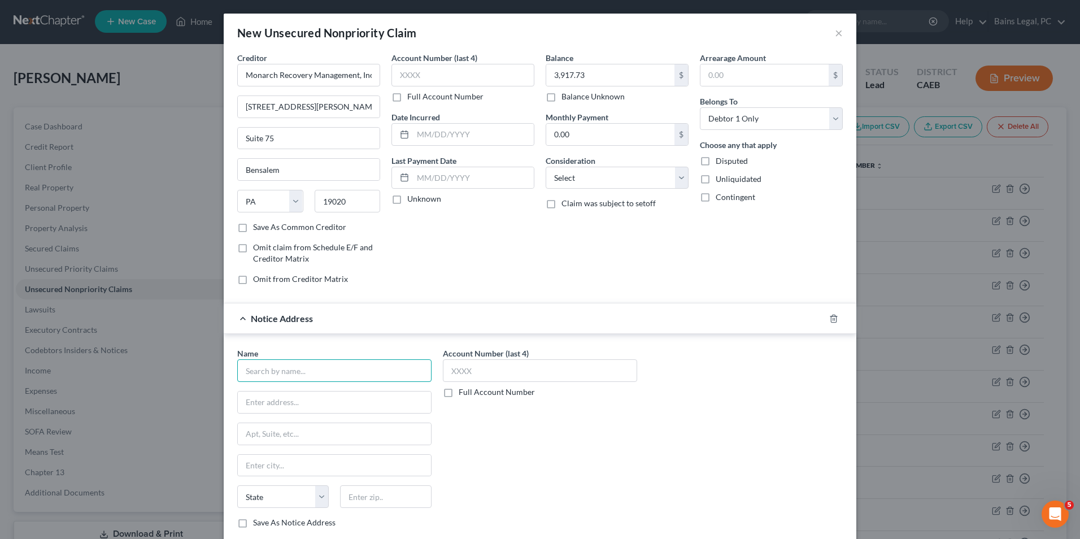
click at [326, 360] on input "text" at bounding box center [334, 370] width 194 height 23
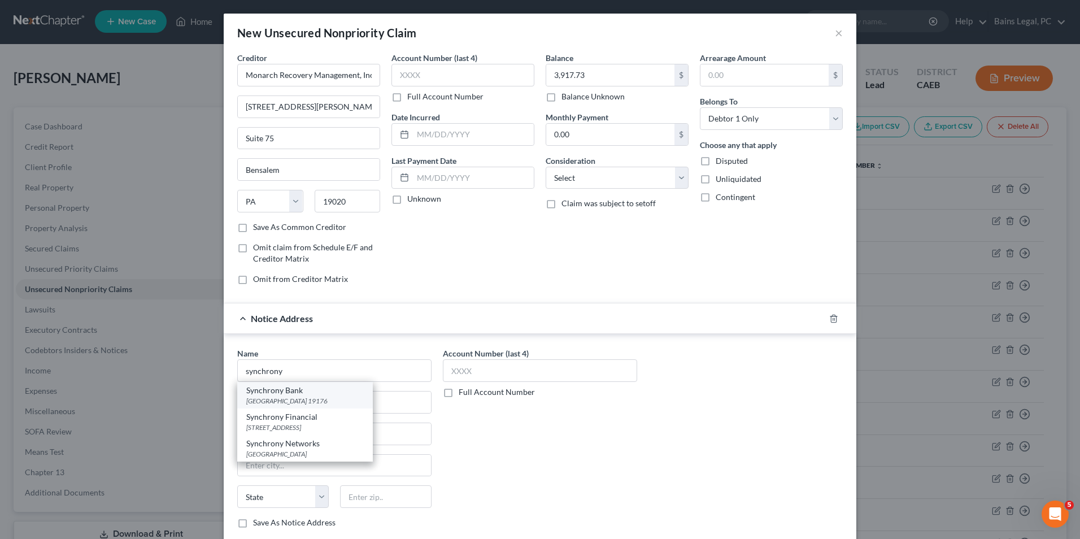
click at [291, 399] on div "[GEOGRAPHIC_DATA] 19176" at bounding box center [305, 401] width 118 height 10
type input "Synchrony Bank"
type input "PO Box 71715"
type input "[GEOGRAPHIC_DATA]"
select select "39"
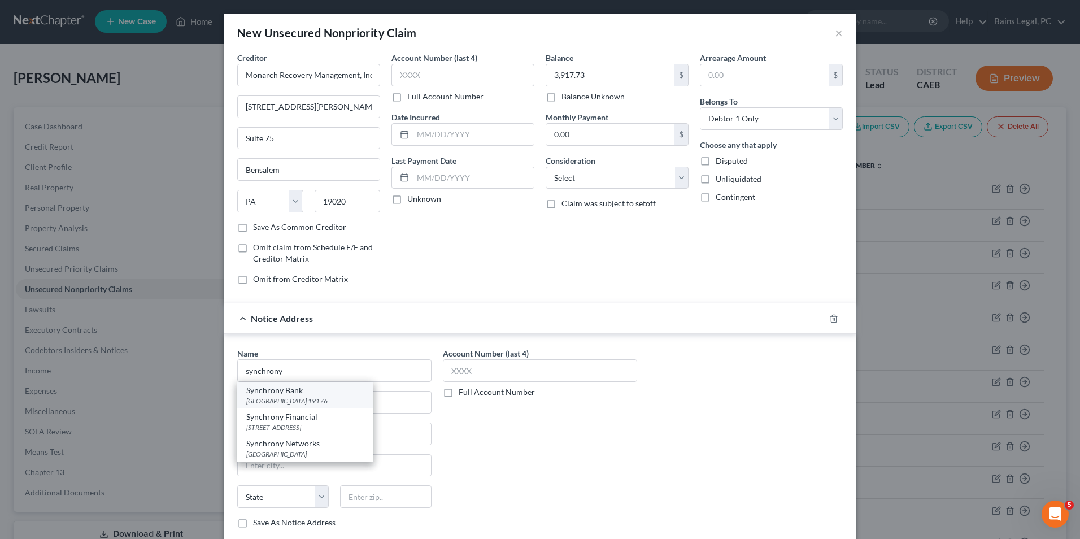
type input "19176"
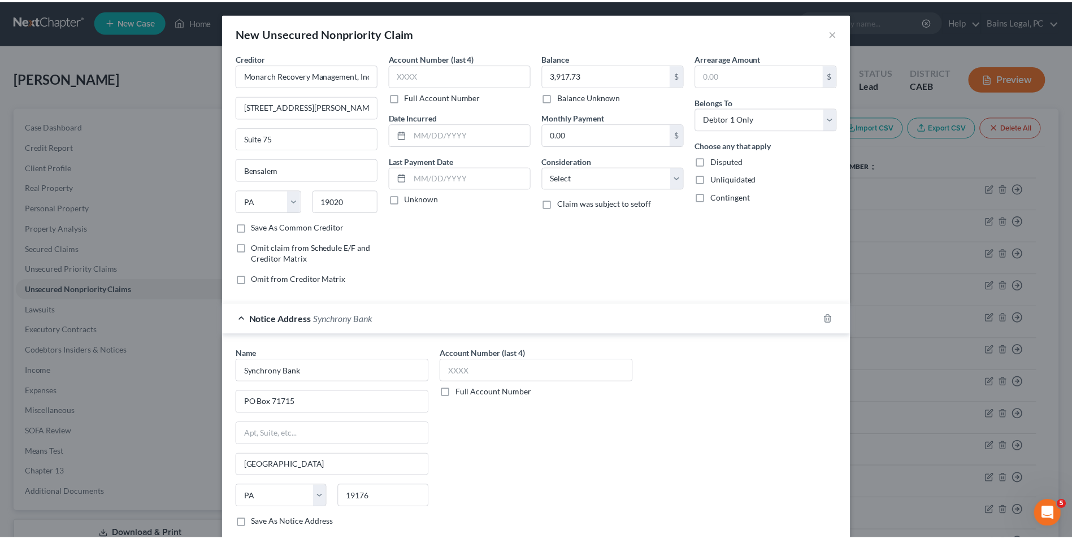
scroll to position [69, 0]
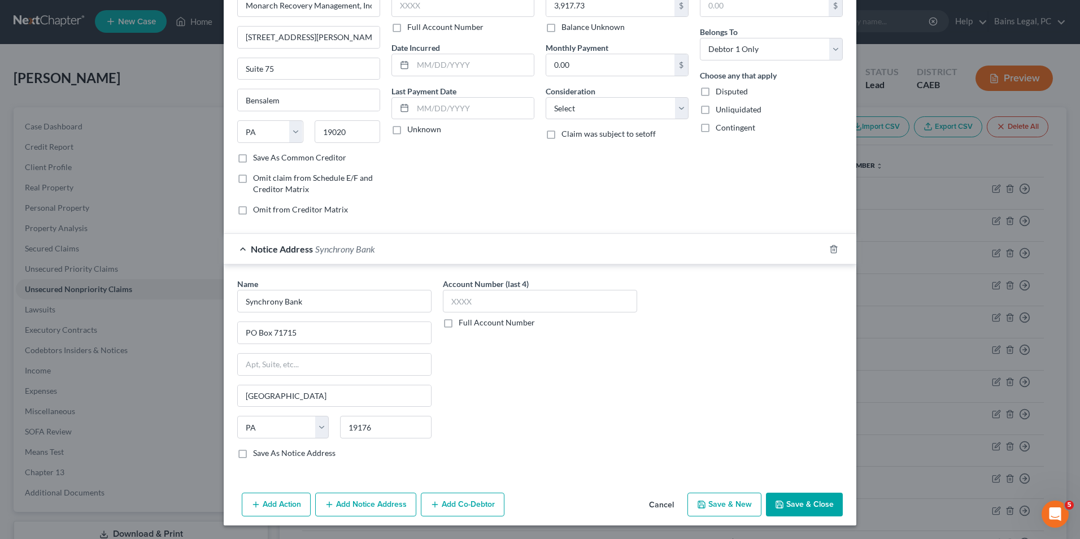
click at [814, 503] on button "Save & Close" at bounding box center [804, 505] width 77 height 24
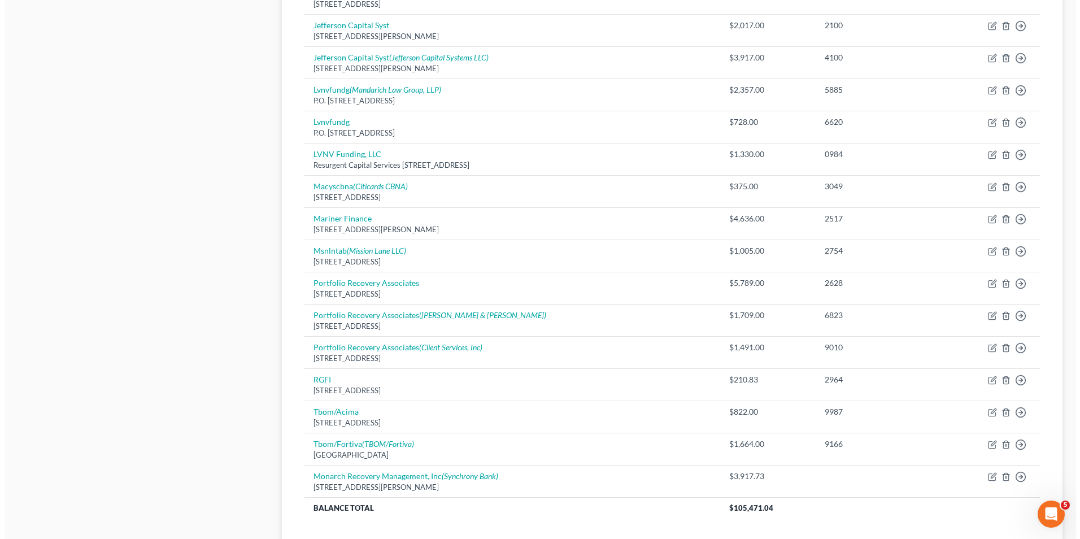
scroll to position [0, 0]
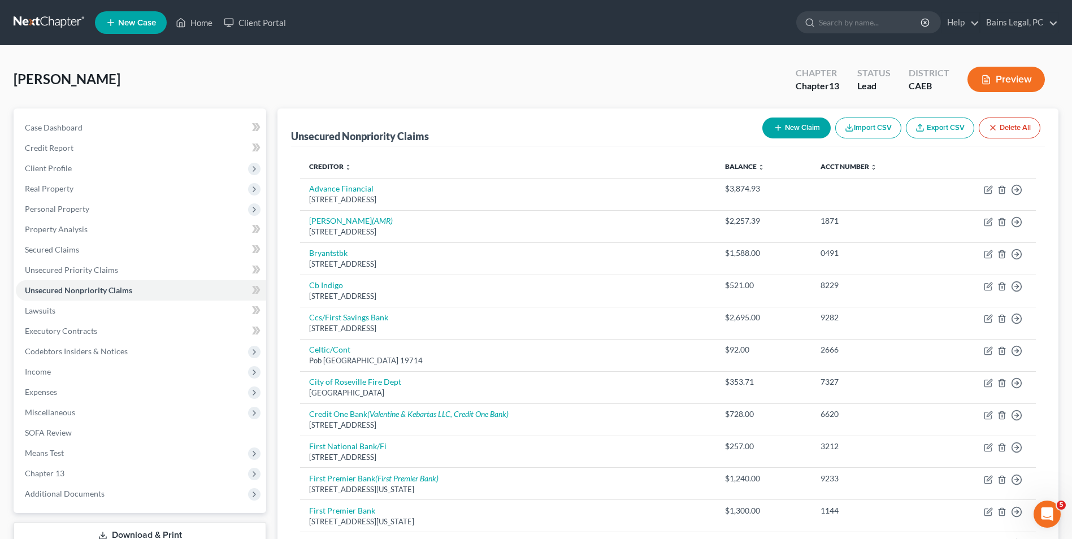
click at [789, 129] on button "New Claim" at bounding box center [796, 128] width 68 height 21
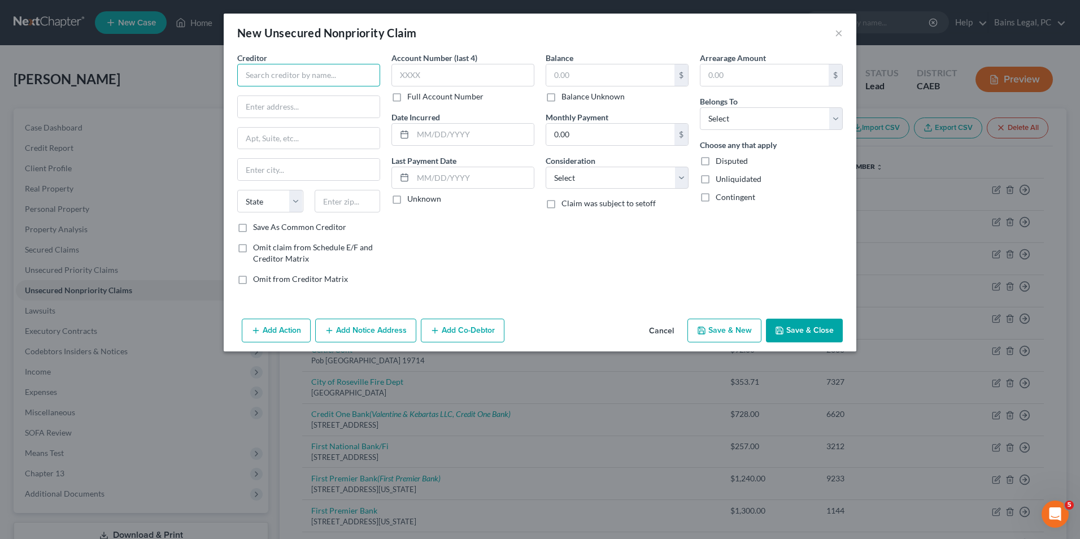
click at [295, 75] on input "text" at bounding box center [308, 75] width 143 height 23
type input "Pentagon Federal Credit Union"
type input "[STREET_ADDRESS][PERSON_NAME]"
type input "[PERSON_NAME]"
select select "48"
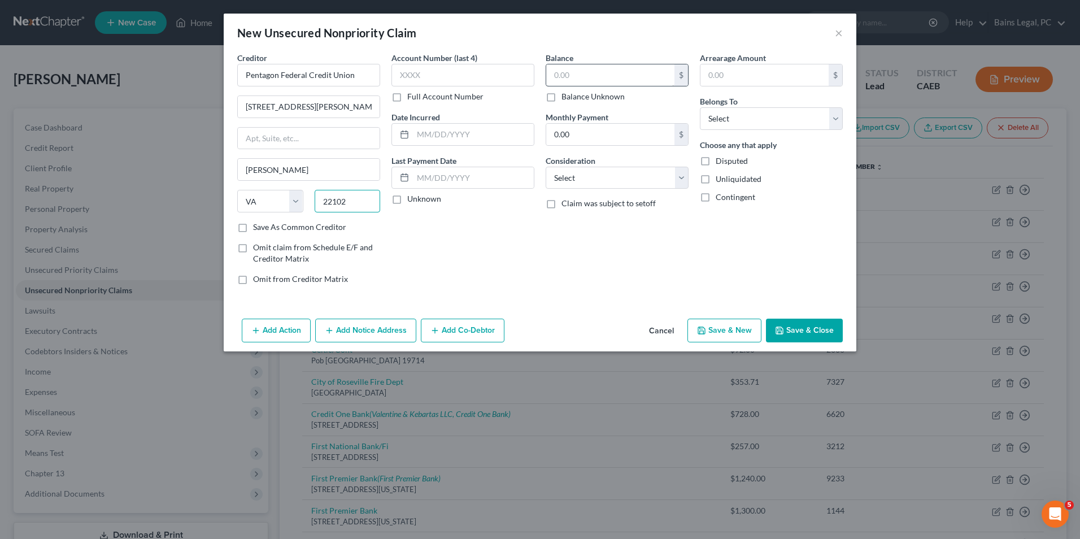
type input "22102"
click at [590, 79] on input "text" at bounding box center [610, 74] width 128 height 21
type input "9,207.63"
click at [743, 112] on select "Select Debtor 1 Only Debtor 2 Only Debtor 1 And Debtor 2 Only At Least One Of T…" at bounding box center [771, 118] width 143 height 23
select select "0"
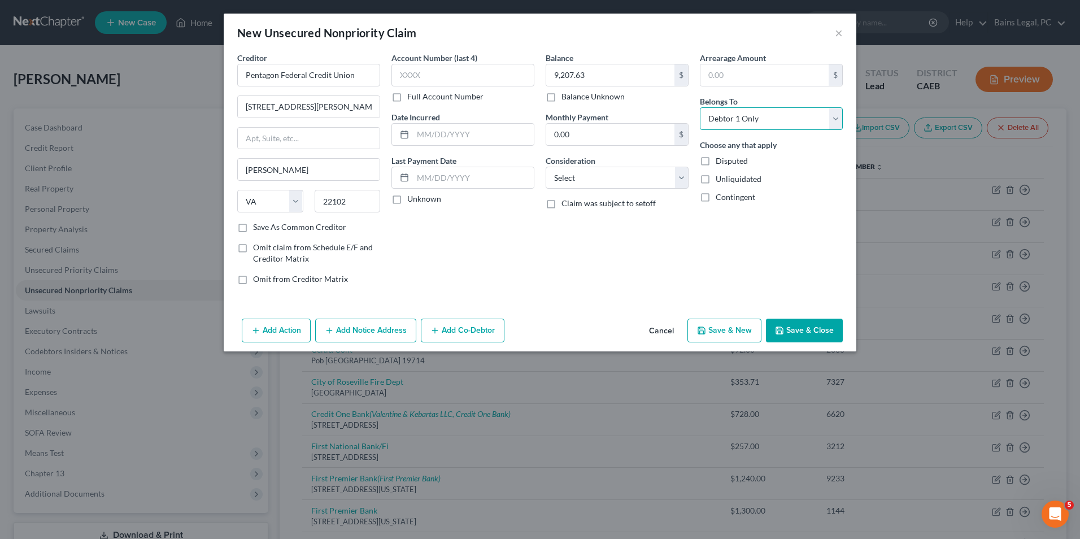
click at [700, 107] on select "Select Debtor 1 Only Debtor 2 Only Debtor 1 And Debtor 2 Only At Least One Of T…" at bounding box center [771, 118] width 143 height 23
click at [342, 334] on button "Add Notice Address" at bounding box center [365, 331] width 101 height 24
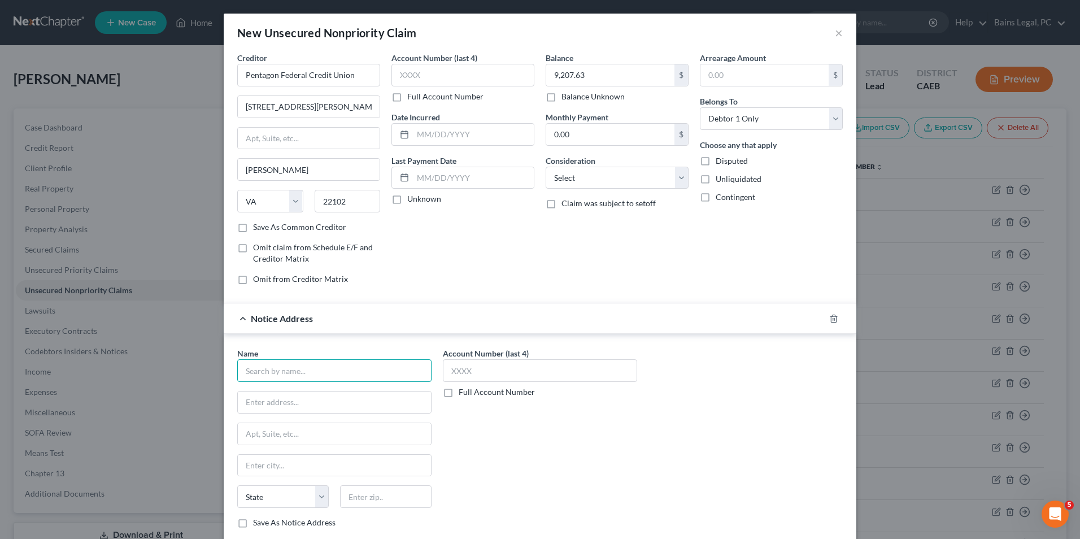
click at [331, 372] on input "text" at bounding box center [334, 370] width 194 height 23
type input "Landmark Strategy Group LLC"
type input "[STREET_ADDRESS]"
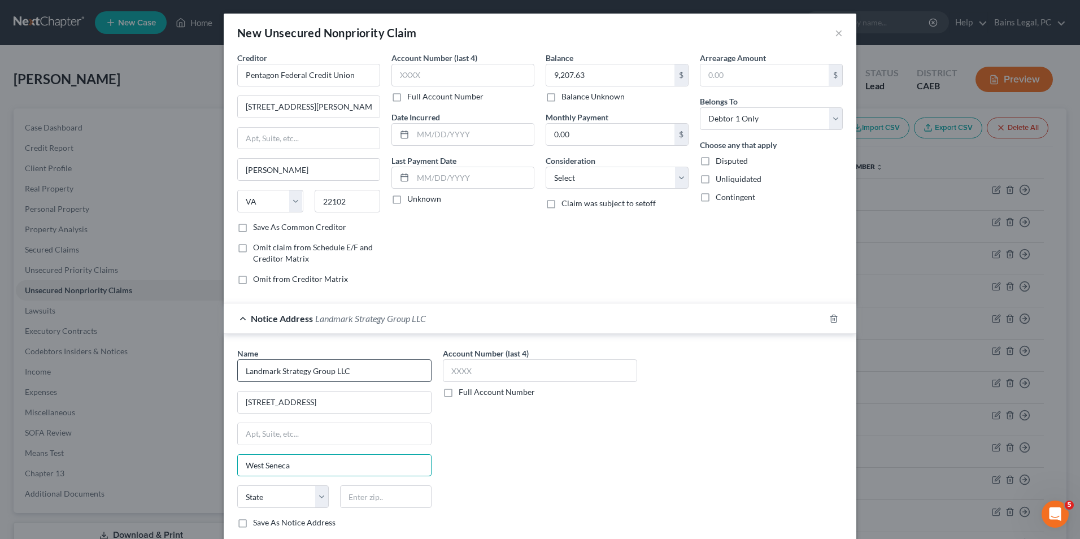
type input "West Seneca"
select select "35"
type input "14224"
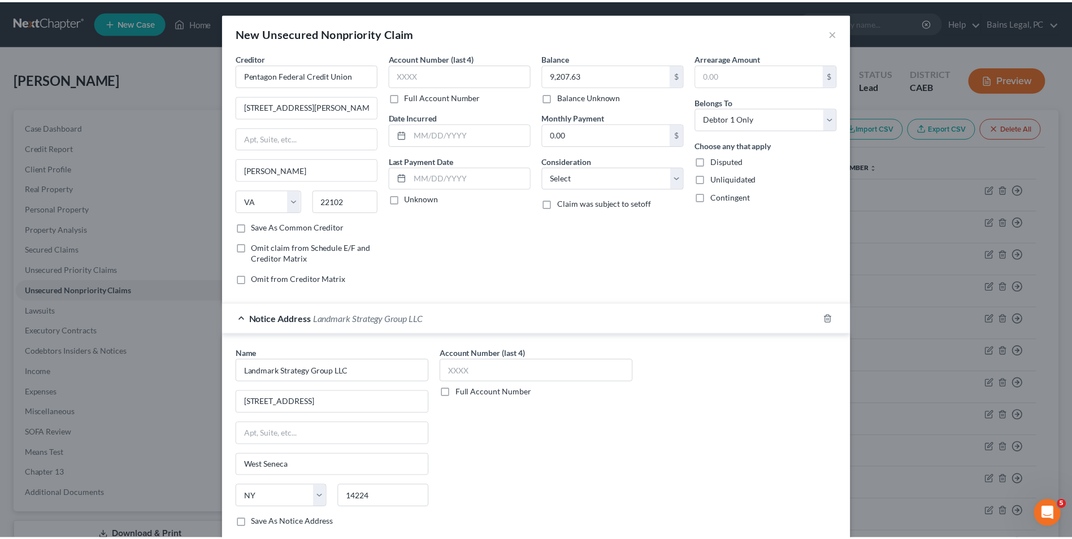
scroll to position [69, 0]
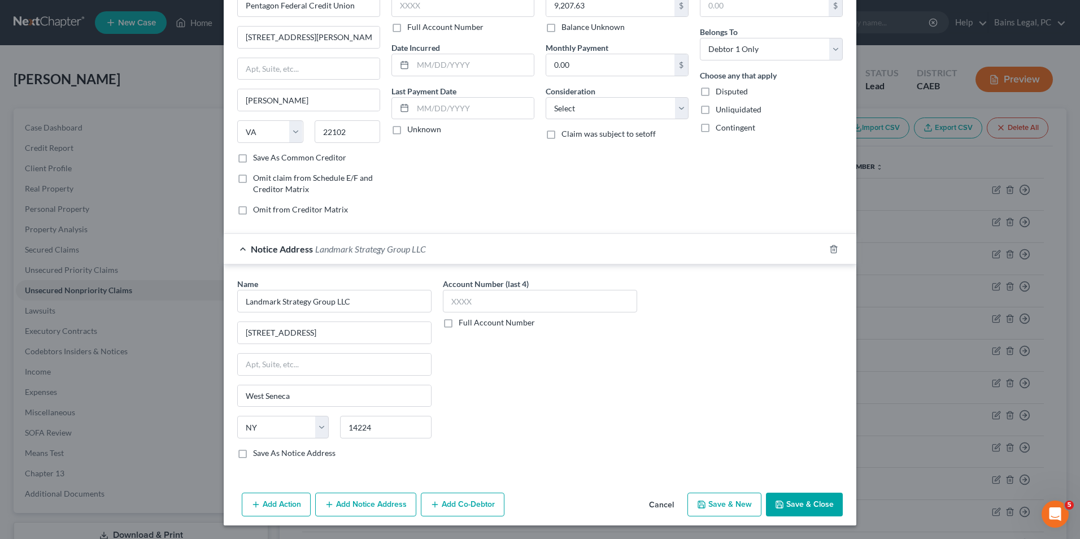
type input "Buffalo"
click at [796, 505] on button "Save & Close" at bounding box center [804, 505] width 77 height 24
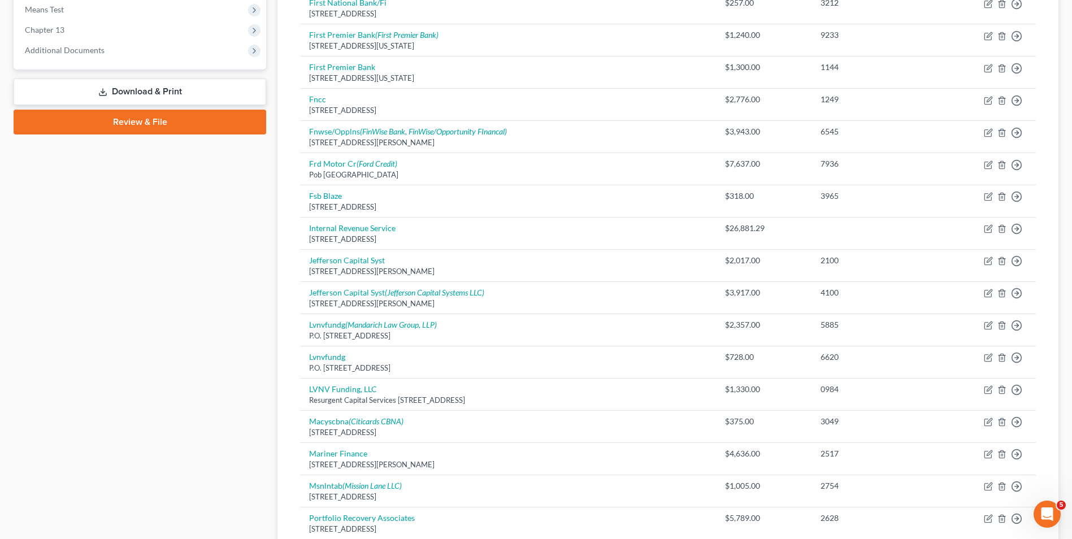
scroll to position [0, 0]
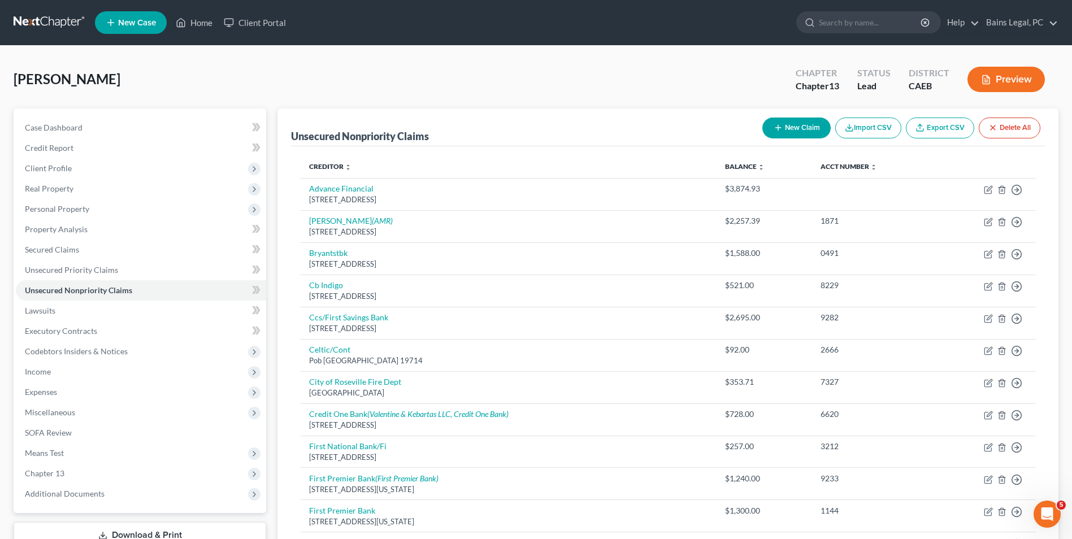
click at [797, 122] on button "New Claim" at bounding box center [796, 128] width 68 height 21
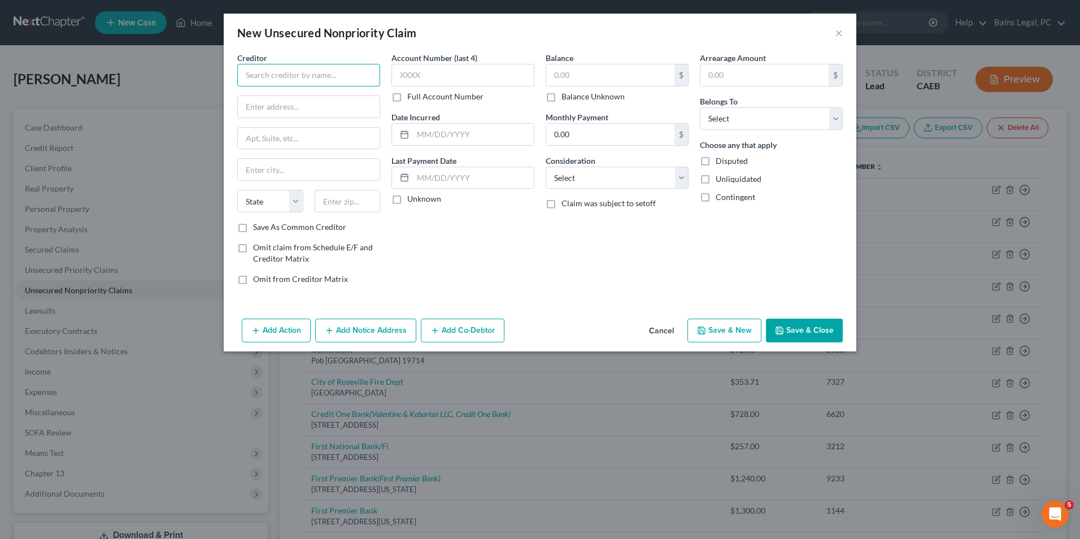
click at [315, 71] on input "text" at bounding box center [308, 75] width 143 height 23
click at [314, 106] on div "[STREET_ADDRESS]" at bounding box center [305, 106] width 118 height 10
type input "Lending Club Corporation"
type input "[STREET_ADDRESS]"
type input "Suite 200"
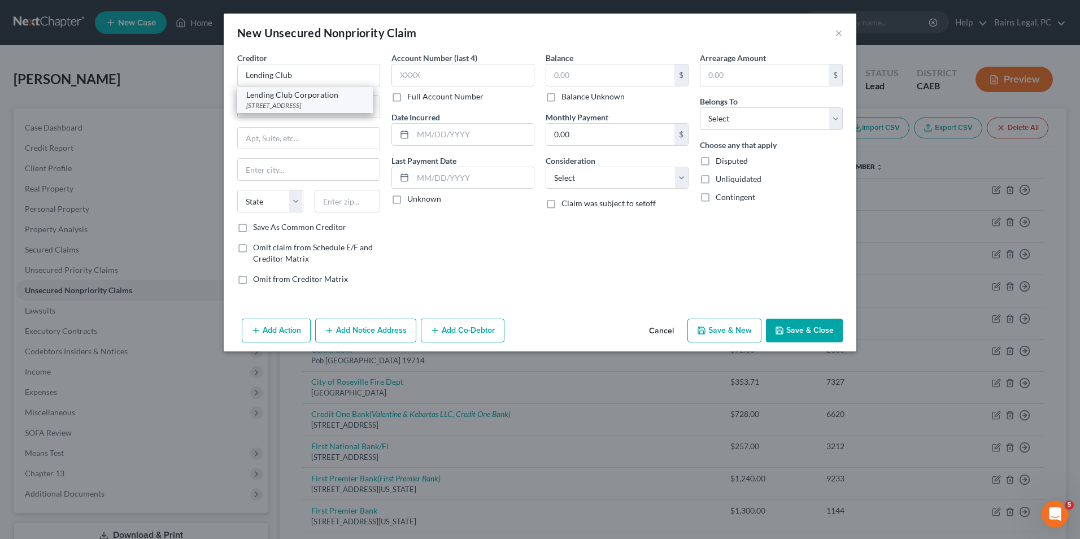
type input "[GEOGRAPHIC_DATA]"
select select "4"
type input "94105"
click at [590, 71] on input "text" at bounding box center [610, 74] width 128 height 21
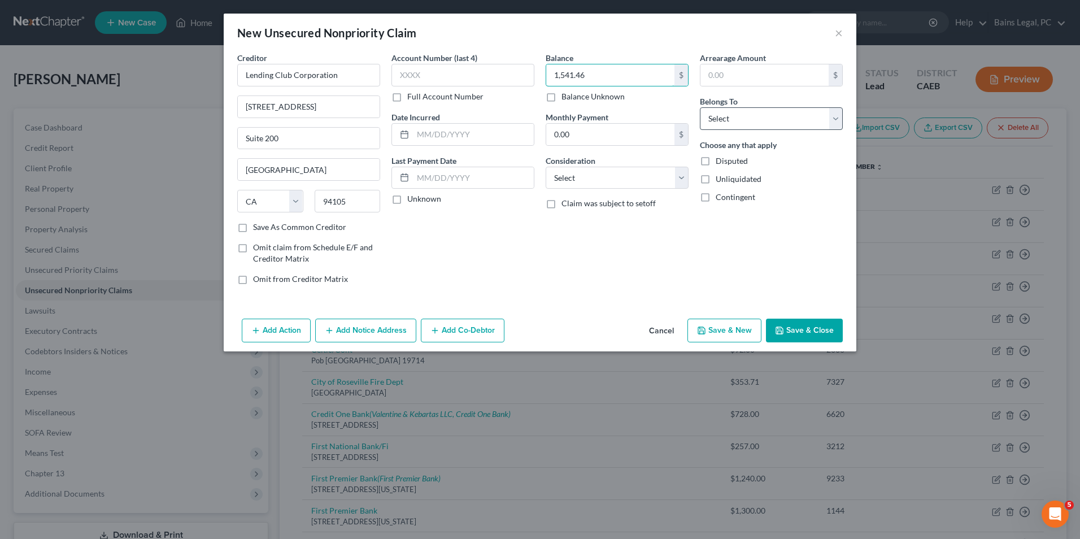
type input "1,541.46"
click at [745, 110] on select "Select Debtor 1 Only Debtor 2 Only Debtor 1 And Debtor 2 Only At Least One Of T…" at bounding box center [771, 118] width 143 height 23
select select "0"
click at [700, 107] on select "Select Debtor 1 Only Debtor 2 Only Debtor 1 And Debtor 2 Only At Least One Of T…" at bounding box center [771, 118] width 143 height 23
click at [789, 331] on button "Save & Close" at bounding box center [804, 331] width 77 height 24
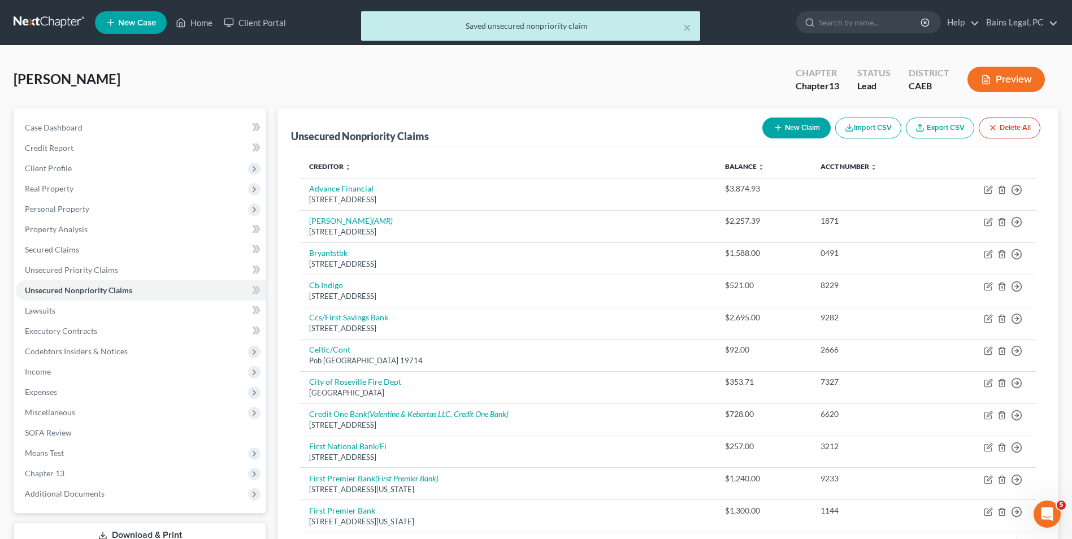
click at [782, 128] on button "New Claim" at bounding box center [796, 128] width 68 height 21
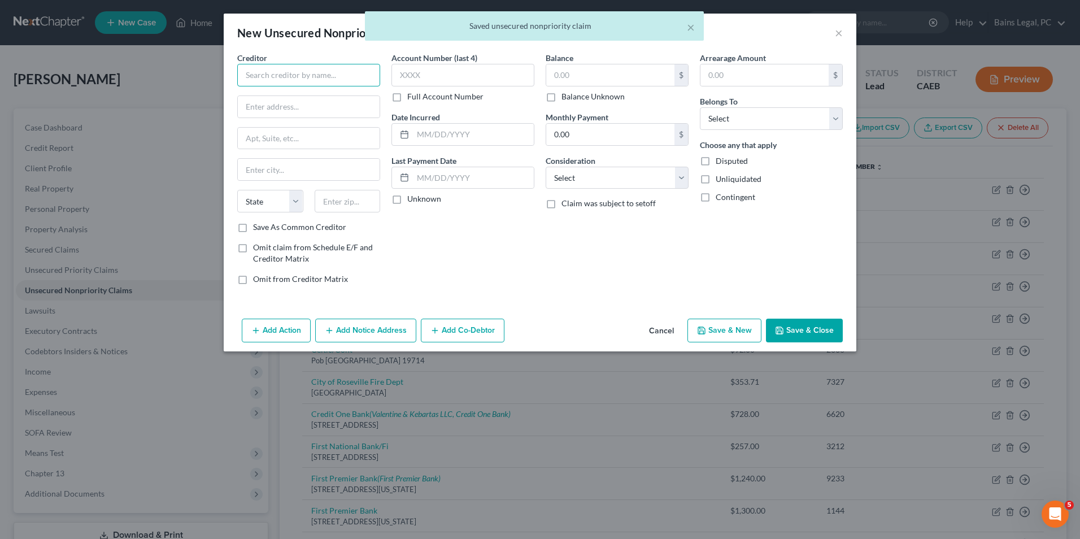
click at [299, 75] on input "text" at bounding box center [308, 75] width 143 height 23
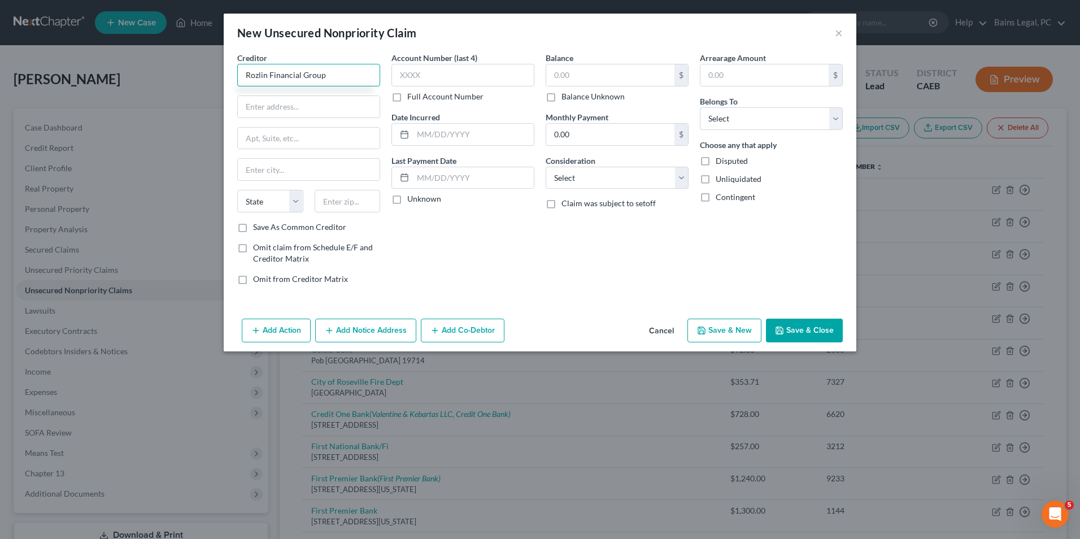
type input "Rozlin Financial Group"
type input "PO Box 8"
type input "Sycamore"
select select "14"
type input "60178"
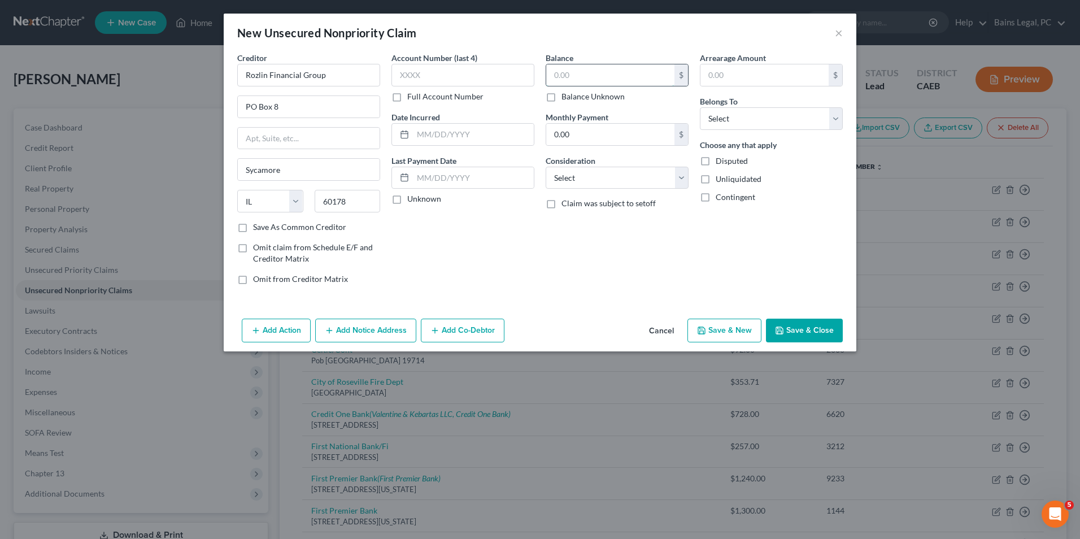
click at [634, 75] on input "text" at bounding box center [610, 74] width 128 height 21
type input "210.83"
click at [749, 120] on select "Select Debtor 1 Only Debtor 2 Only Debtor 1 And Debtor 2 Only At Least One Of T…" at bounding box center [771, 118] width 143 height 23
select select "0"
click at [700, 107] on select "Select Debtor 1 Only Debtor 2 Only Debtor 1 And Debtor 2 Only At Least One Of T…" at bounding box center [771, 118] width 143 height 23
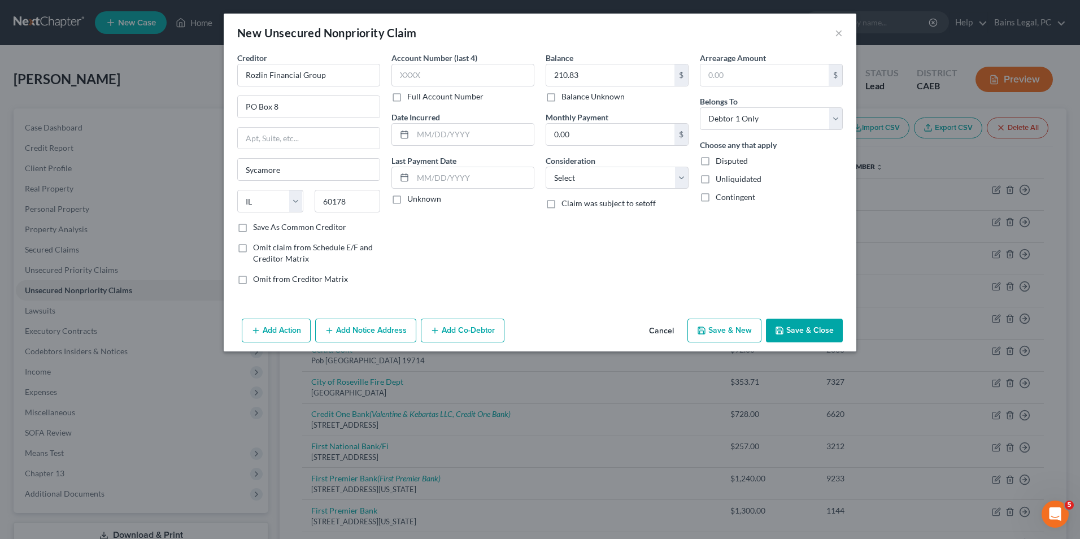
click at [819, 321] on button "Save & Close" at bounding box center [804, 331] width 77 height 24
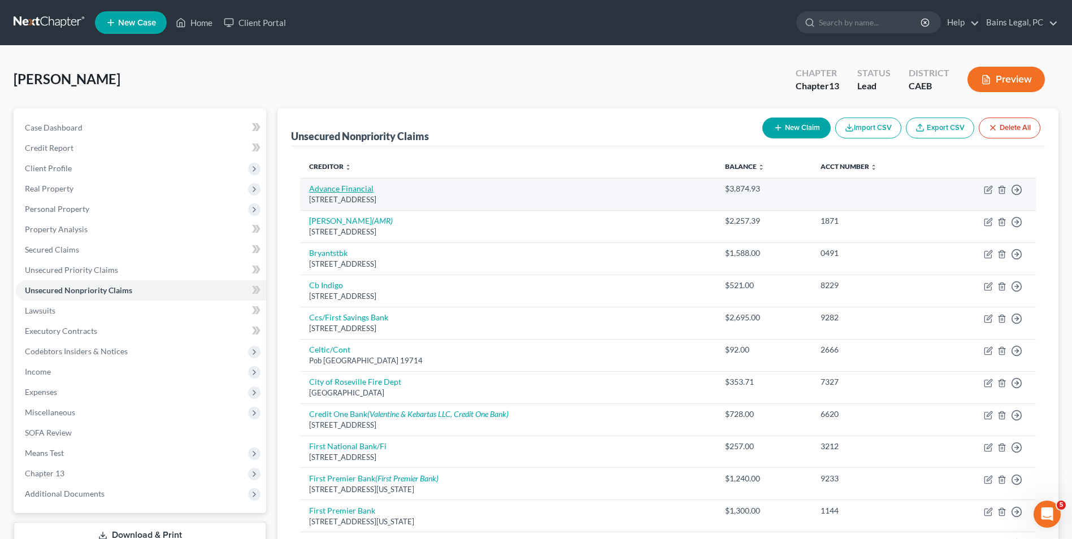
click at [323, 190] on link "Advance Financial" at bounding box center [341, 189] width 64 height 10
select select "44"
select select "0"
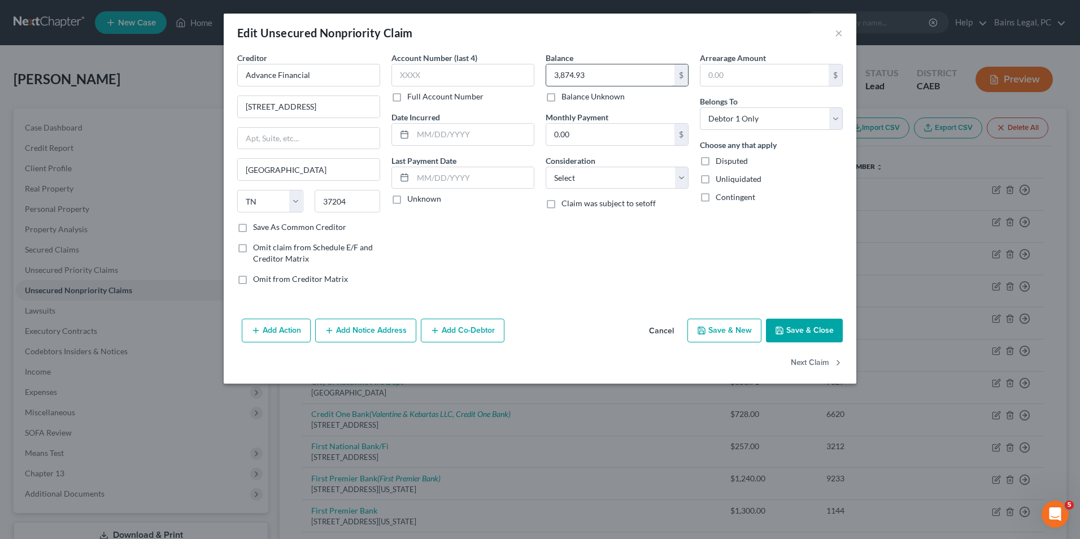
click at [601, 76] on input "3,874.93" at bounding box center [610, 74] width 128 height 21
type input "6"
type input "6,795.45"
click at [810, 328] on button "Save & Close" at bounding box center [804, 331] width 77 height 24
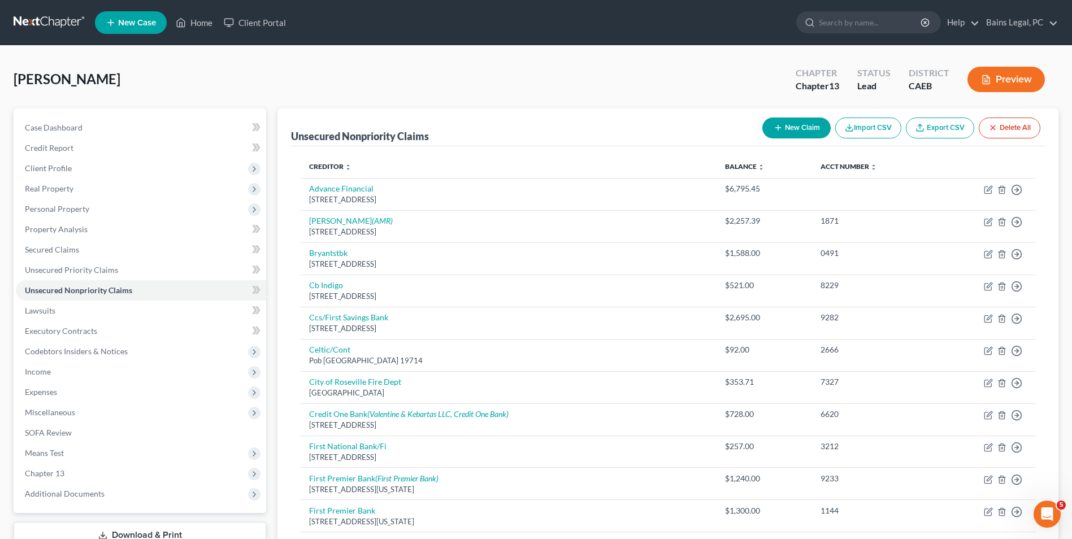
click at [785, 124] on button "New Claim" at bounding box center [796, 128] width 68 height 21
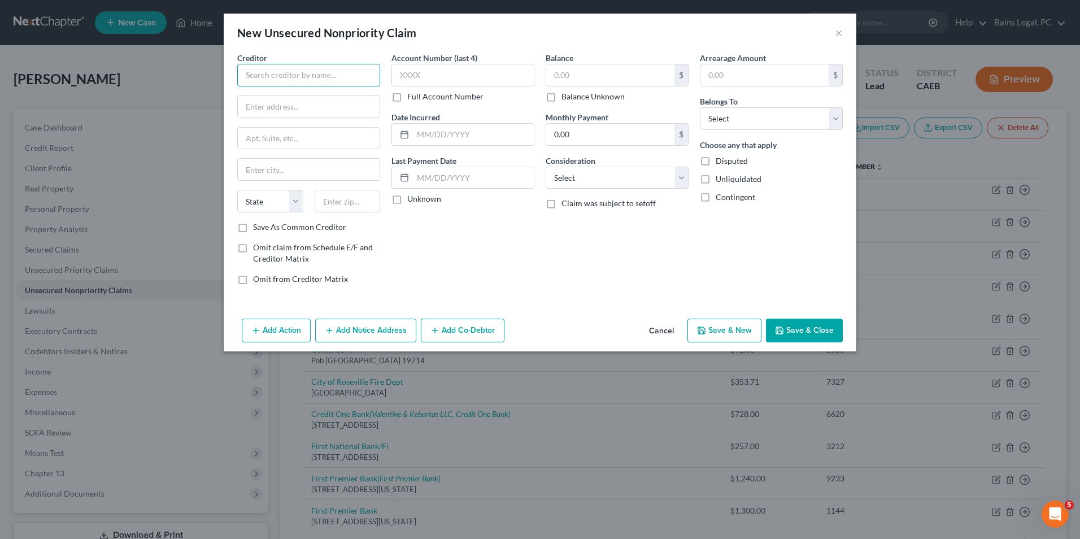
click at [326, 78] on input "text" at bounding box center [308, 75] width 143 height 23
type input "B"
type input "CKS Prime Investments LLC"
click at [342, 103] on input "text" at bounding box center [309, 106] width 142 height 21
type input "1800 Route 34 North"
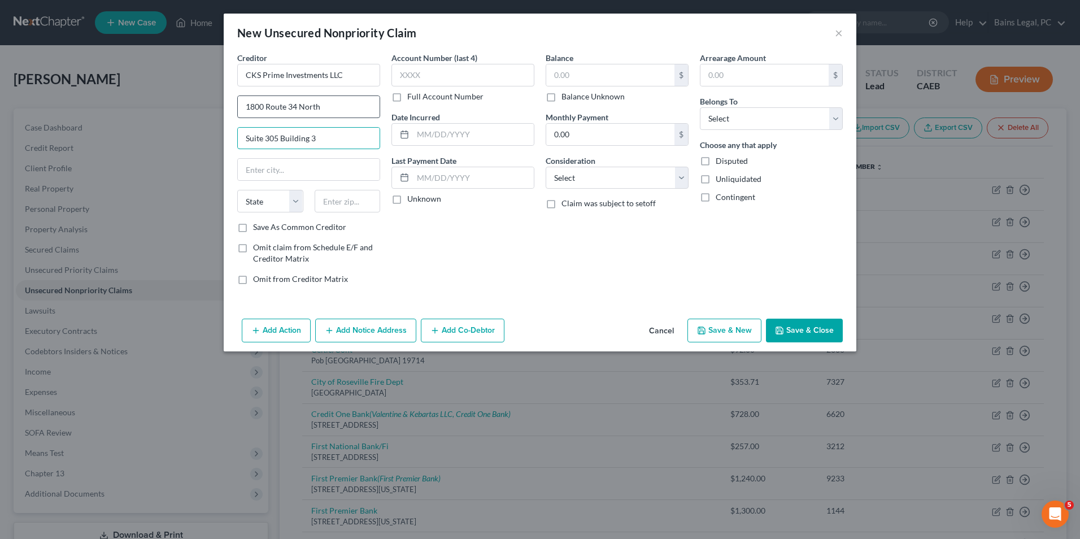
type input "Suite 305 Building 3"
type input "Wall"
select select "33"
type input "07719"
type input "Belmar"
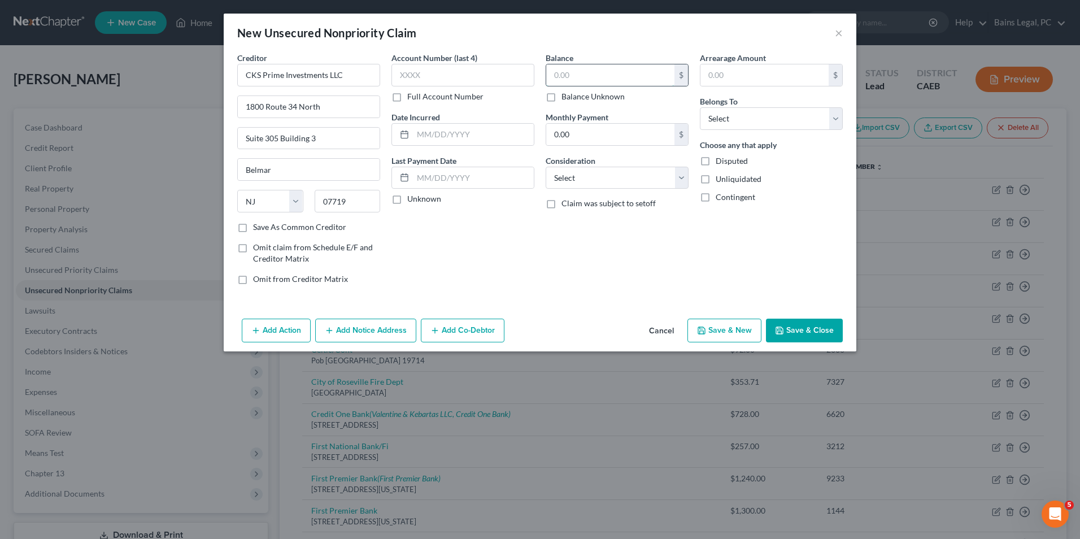
click at [588, 71] on input "text" at bounding box center [610, 74] width 128 height 21
type input "1,243"
click at [741, 116] on select "Select Debtor 1 Only Debtor 2 Only Debtor 1 And Debtor 2 Only At Least One Of T…" at bounding box center [771, 118] width 143 height 23
select select "0"
click at [700, 107] on select "Select Debtor 1 Only Debtor 2 Only Debtor 1 And Debtor 2 Only At Least One Of T…" at bounding box center [771, 118] width 143 height 23
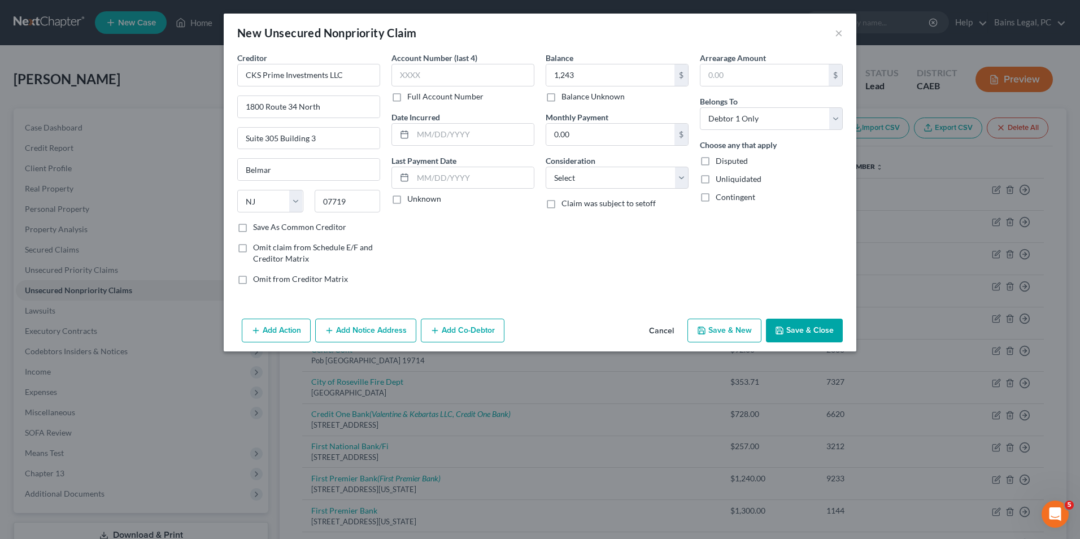
click at [819, 353] on div "New Unsecured Nonpriority Claim × Creditor * CKS Prime Investments LLC [STREET_…" at bounding box center [540, 269] width 1080 height 539
click at [797, 317] on div "Add Action Add Notice Address Add Co-Debtor Cancel Save & New Save & Close" at bounding box center [540, 332] width 633 height 37
click at [801, 325] on button "Save & Close" at bounding box center [804, 331] width 77 height 24
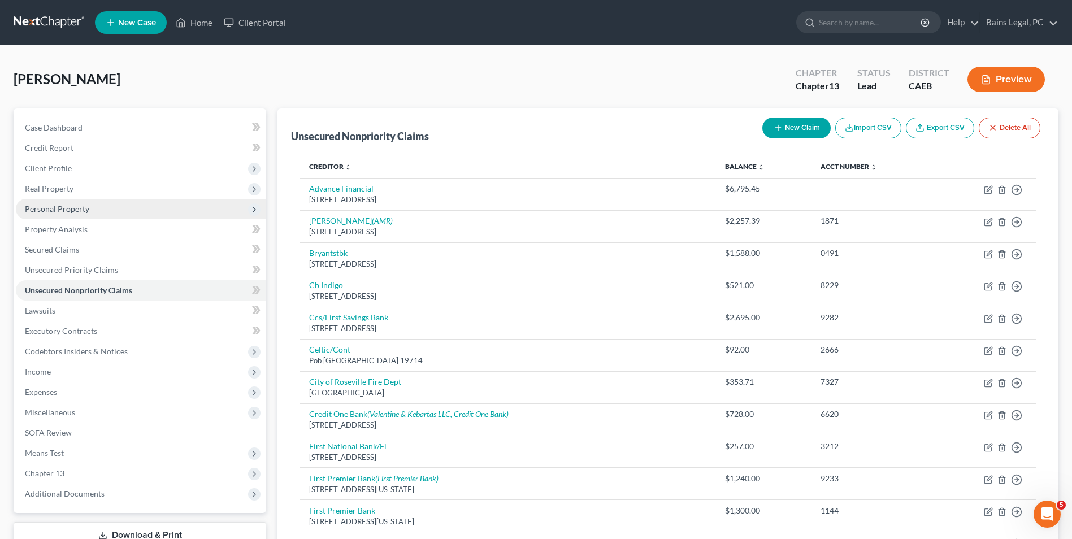
click at [99, 210] on span "Personal Property" at bounding box center [141, 209] width 250 height 20
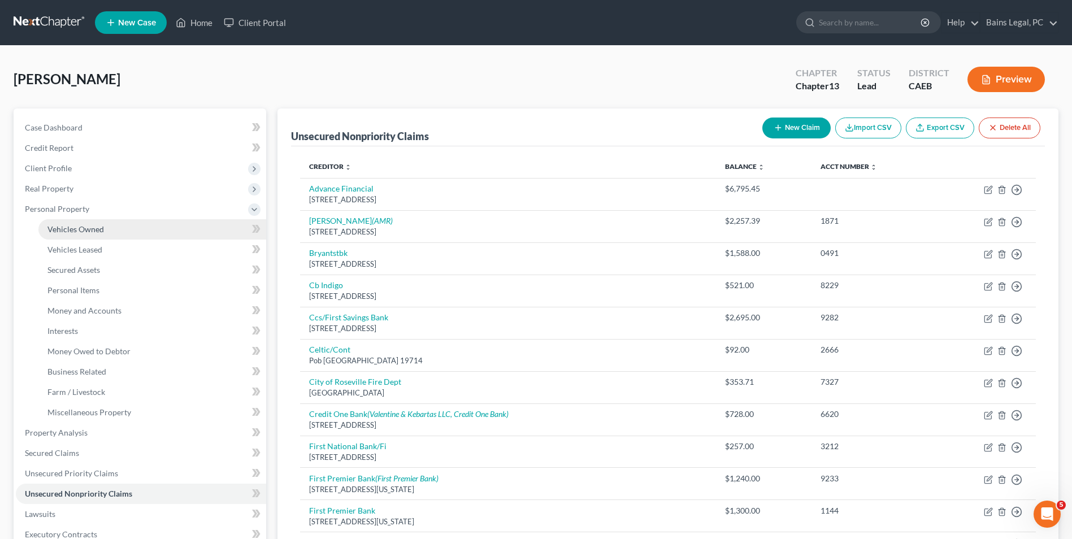
click at [101, 227] on span "Vehicles Owned" at bounding box center [75, 229] width 56 height 10
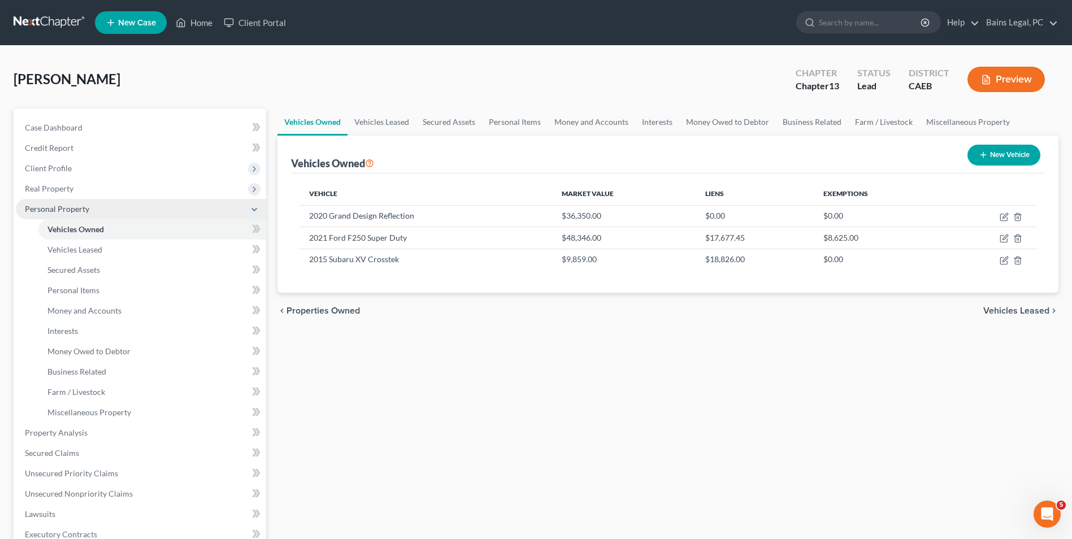
click at [115, 213] on span "Personal Property" at bounding box center [141, 209] width 250 height 20
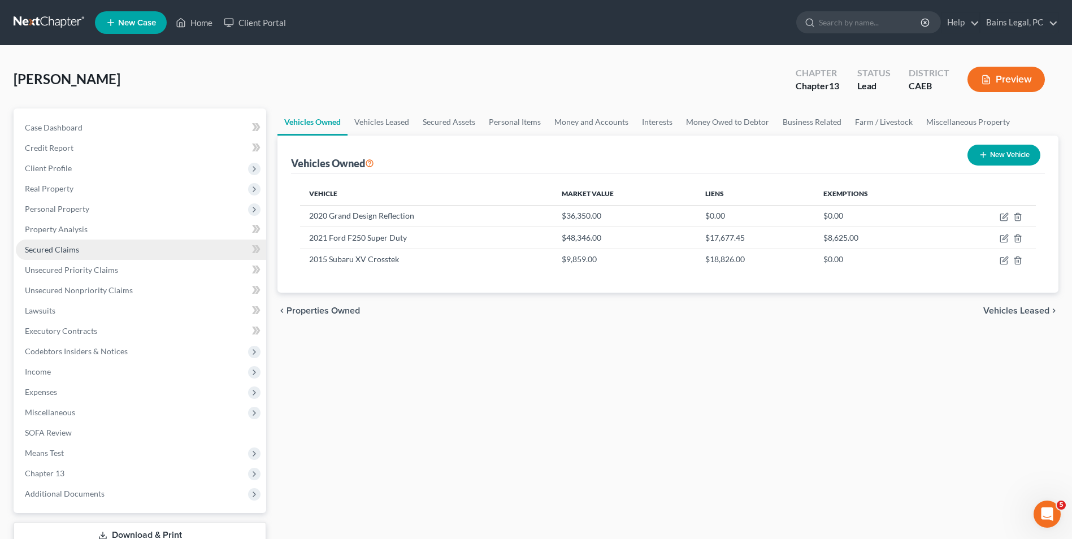
click at [114, 244] on link "Secured Claims" at bounding box center [141, 250] width 250 height 20
